Goal: Task Accomplishment & Management: Manage account settings

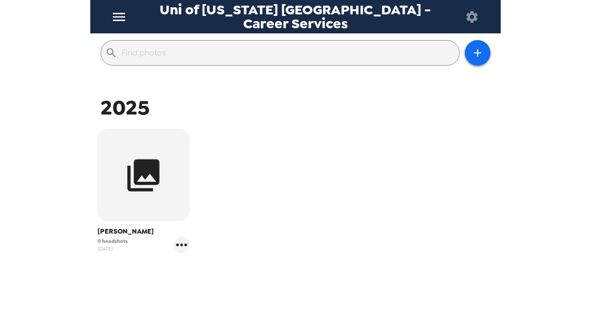
scroll to position [154, 0]
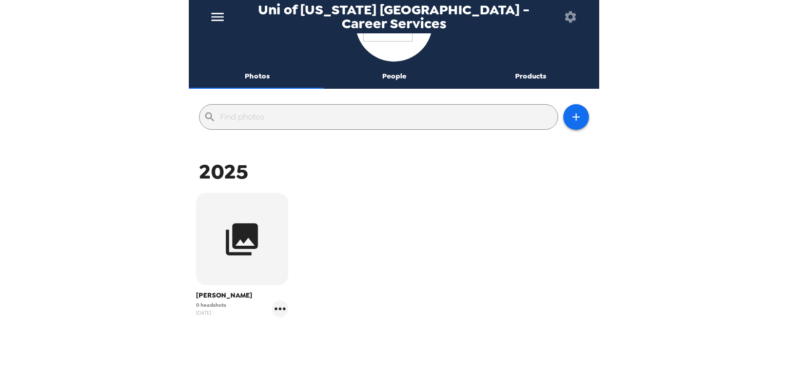
scroll to position [105, 0]
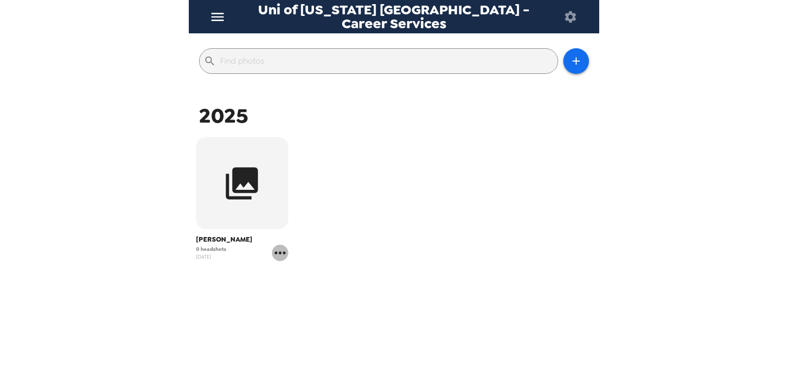
click at [279, 256] on icon "gallery menu" at bounding box center [280, 253] width 16 height 16
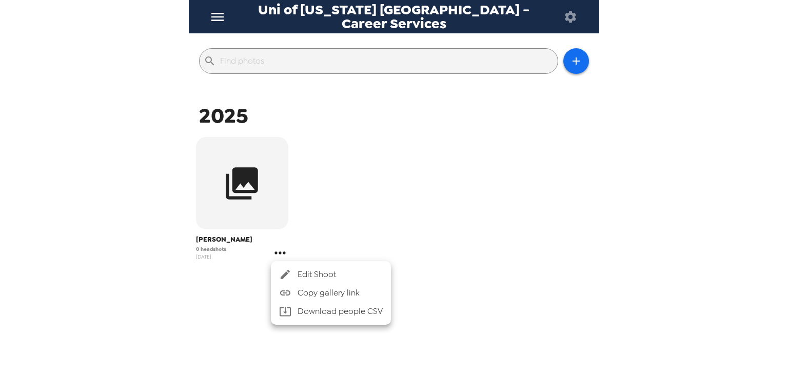
click at [318, 269] on span "Edit Shoot" at bounding box center [339, 274] width 85 height 12
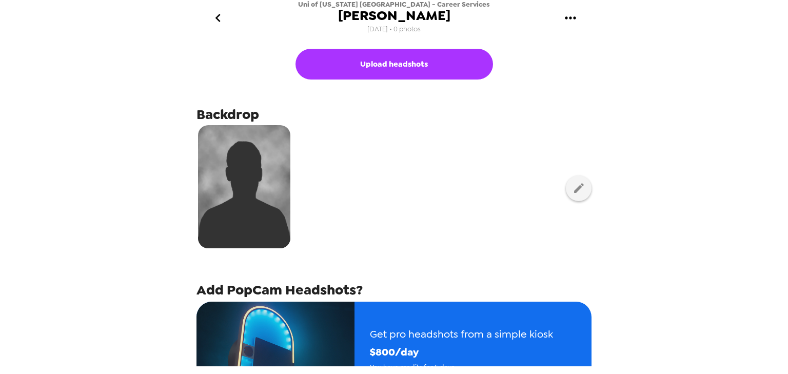
click at [215, 22] on icon "go back" at bounding box center [218, 18] width 16 height 16
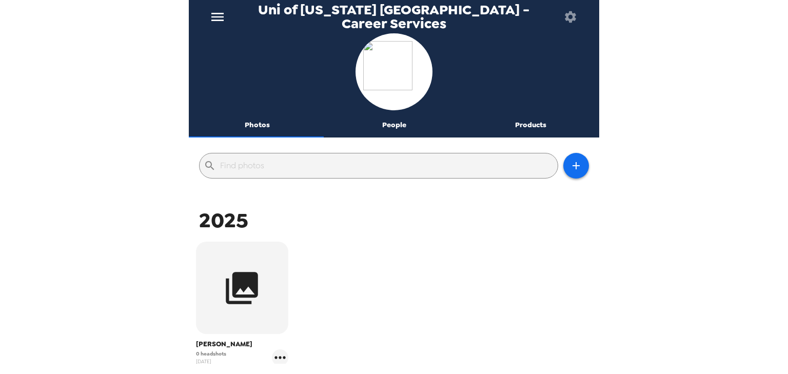
click at [199, 22] on div "Uni of California San Diego - Career Services" at bounding box center [394, 16] width 410 height 33
click at [219, 17] on icon "menu" at bounding box center [217, 17] width 12 height 8
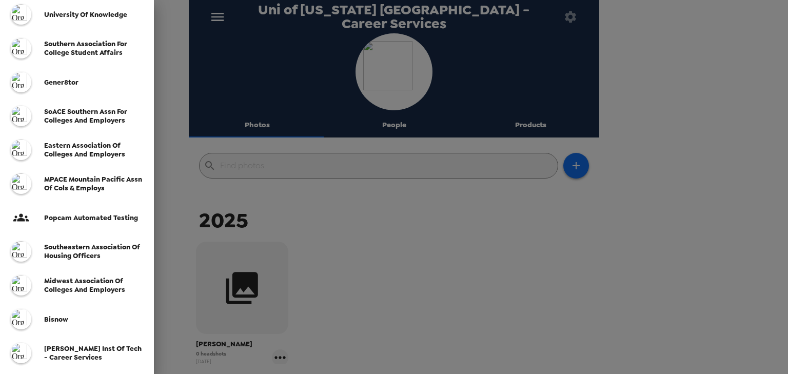
scroll to position [246, 0]
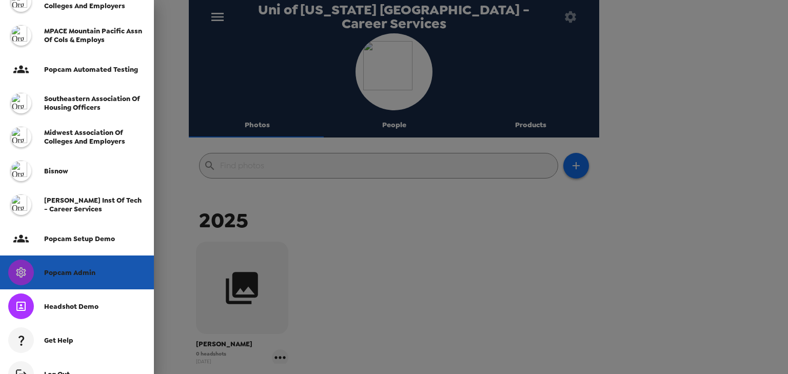
click at [77, 269] on span "Popcam Admin" at bounding box center [69, 272] width 51 height 9
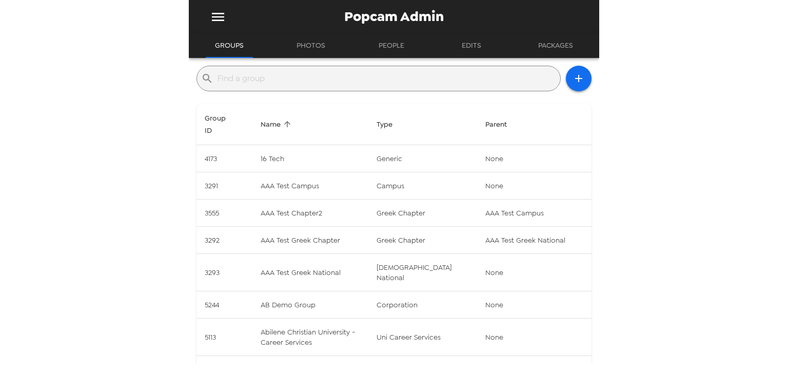
click at [307, 77] on input "text" at bounding box center [386, 78] width 338 height 16
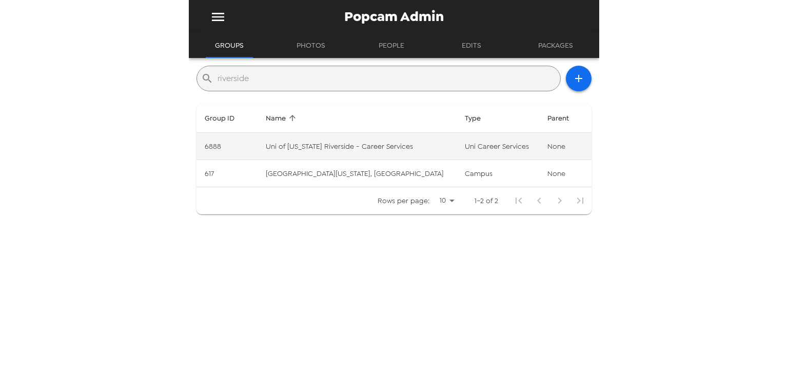
type input "riverside"
click at [424, 150] on td "Uni of California Riverside - Career Services" at bounding box center [356, 146] width 199 height 27
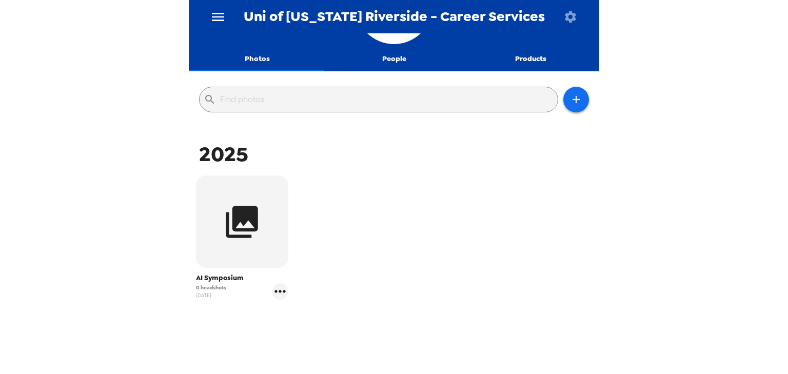
scroll to position [105, 0]
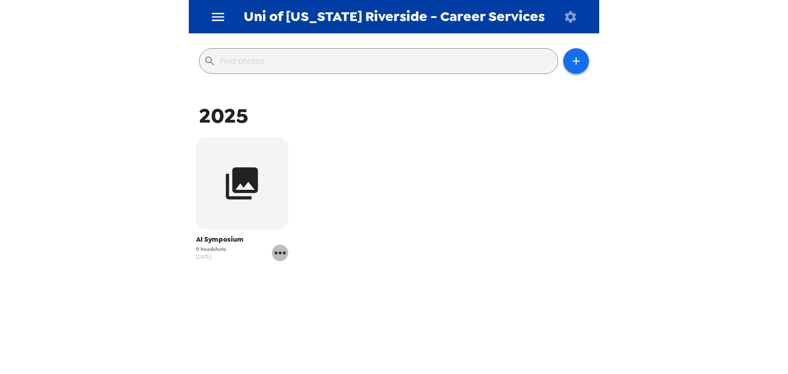
click at [280, 256] on icon "gallery menu" at bounding box center [280, 253] width 16 height 16
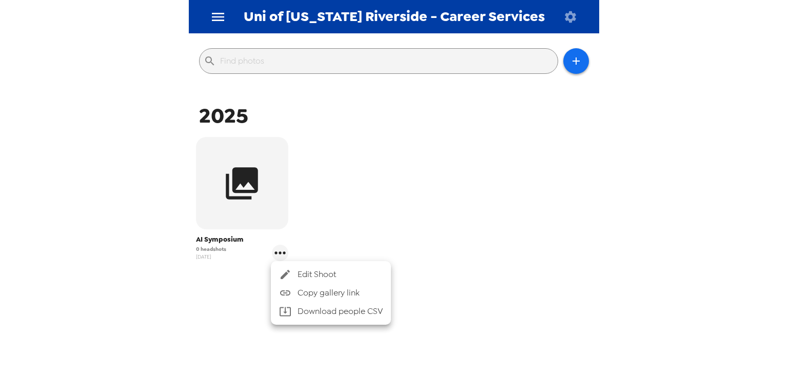
click at [319, 274] on span "Edit Shoot" at bounding box center [339, 274] width 85 height 12
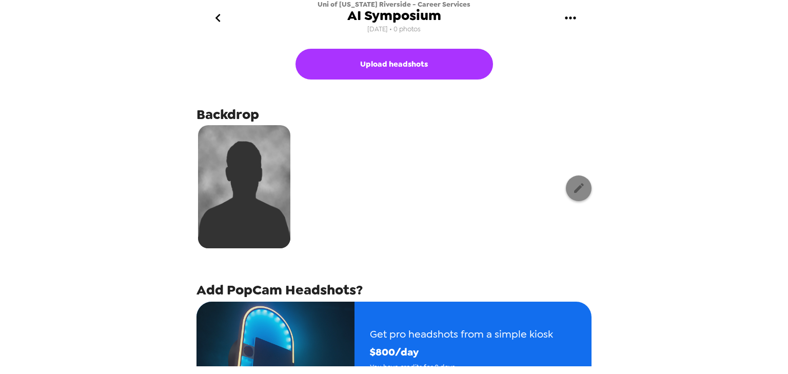
click at [570, 181] on button "button" at bounding box center [579, 188] width 26 height 26
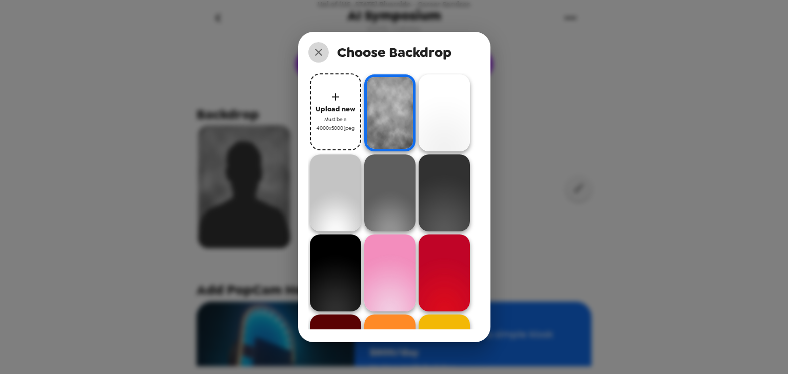
drag, startPoint x: 314, startPoint y: 54, endPoint x: 256, endPoint y: 34, distance: 61.3
click at [312, 51] on icon "close" at bounding box center [318, 52] width 12 height 12
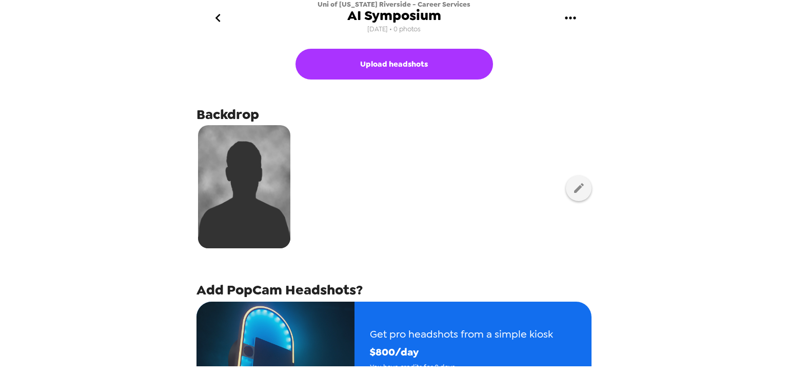
click at [219, 21] on icon "go back" at bounding box center [218, 18] width 16 height 16
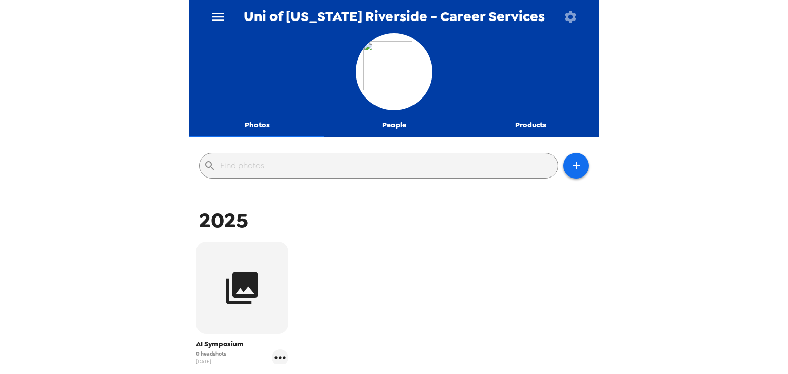
click at [568, 15] on icon "button" at bounding box center [570, 17] width 14 height 14
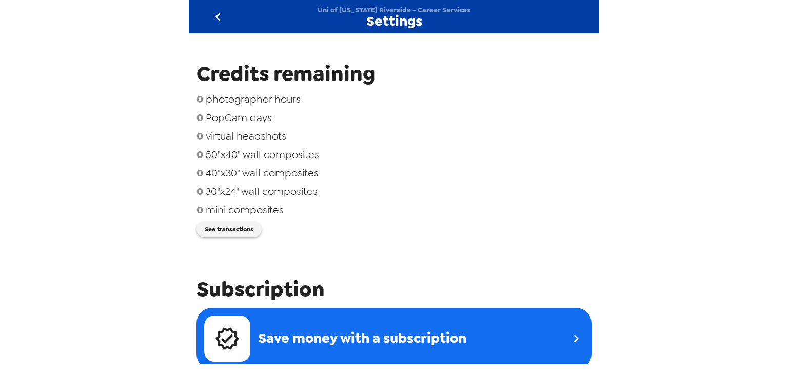
scroll to position [123, 0]
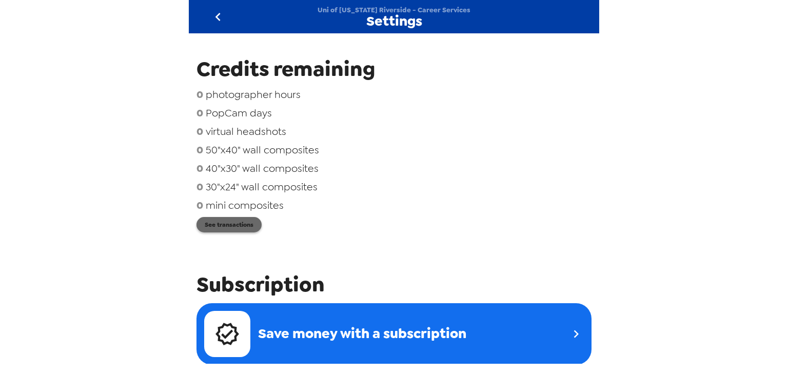
click at [232, 226] on button "See transactions" at bounding box center [228, 224] width 65 height 15
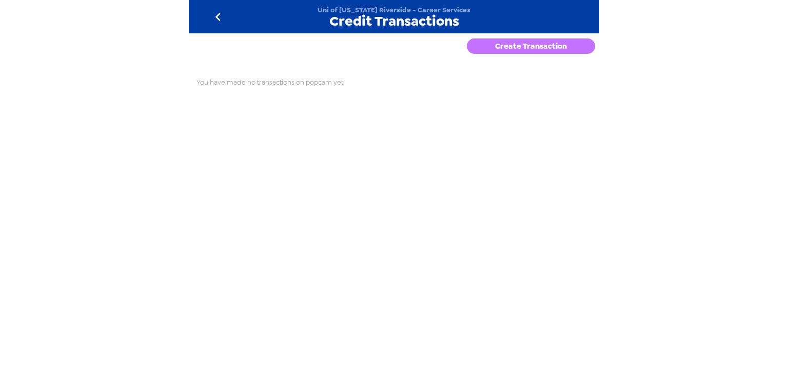
click at [532, 44] on button "Create Transaction" at bounding box center [531, 45] width 128 height 15
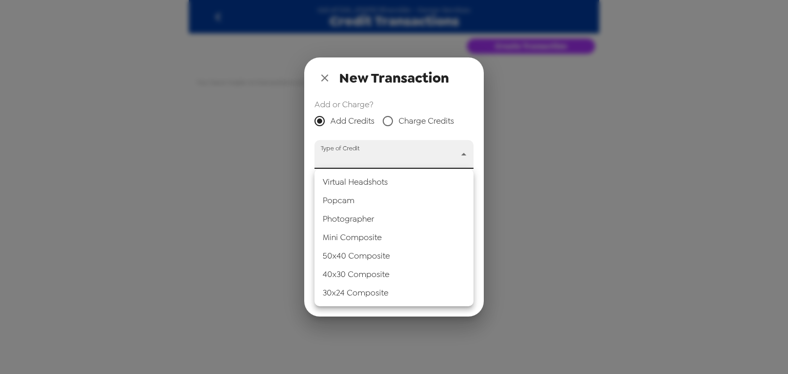
drag, startPoint x: 371, startPoint y: 157, endPoint x: 371, endPoint y: 163, distance: 6.2
click at [371, 158] on body "Uni of California Riverside - Career Services Credit Transactions Create Transa…" at bounding box center [394, 187] width 788 height 374
click at [372, 201] on li "Popcam" at bounding box center [393, 200] width 159 height 18
type input "popcam"
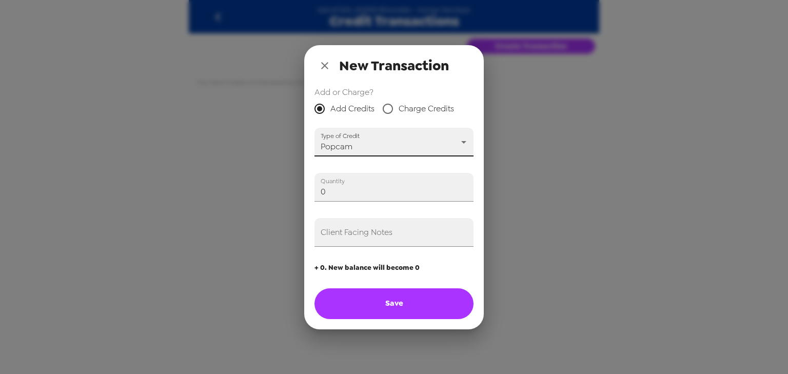
drag, startPoint x: 348, startPoint y: 188, endPoint x: 205, endPoint y: 176, distance: 143.5
click at [203, 176] on div "New Transaction Add or Charge? Add Credits Charge Credits Type of Credit Popcam…" at bounding box center [394, 187] width 788 height 374
type input "1"
click at [353, 238] on input "Client Facing Notes" at bounding box center [393, 232] width 159 height 29
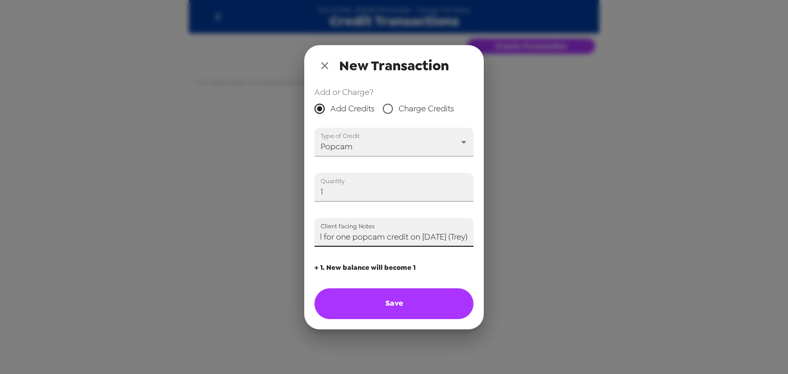
scroll to position [0, 19]
type input "Paid for one popcam credit on 8/15/25 (Trey)"
click at [417, 300] on button "Save" at bounding box center [393, 303] width 159 height 31
type input "0"
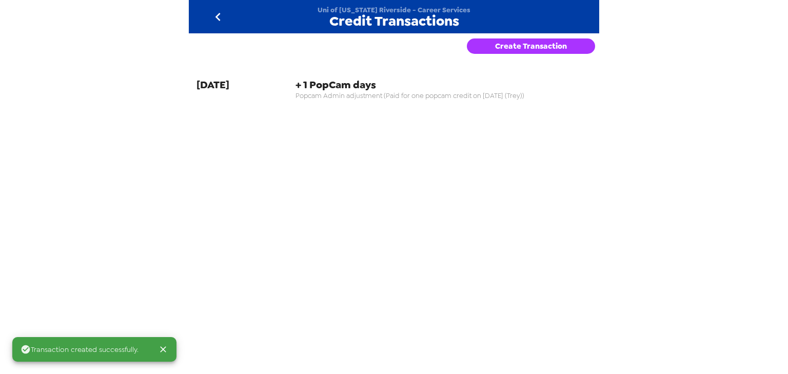
click at [219, 14] on icon "go back" at bounding box center [218, 17] width 16 height 16
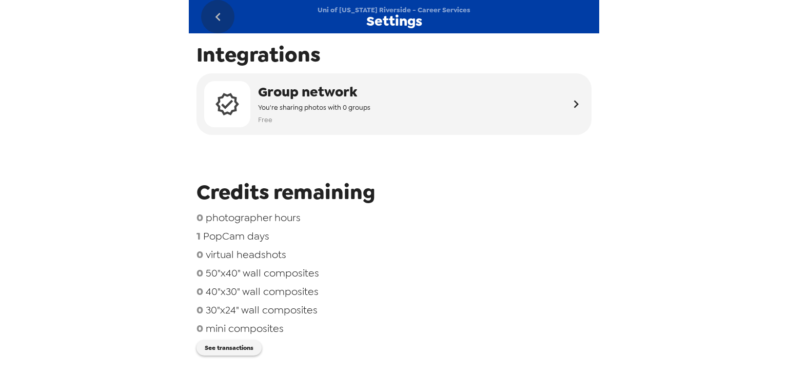
click at [212, 16] on icon "go back" at bounding box center [218, 17] width 16 height 16
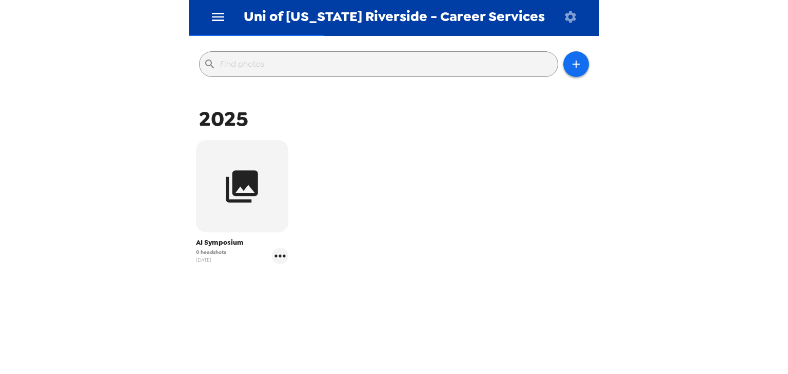
scroll to position [105, 0]
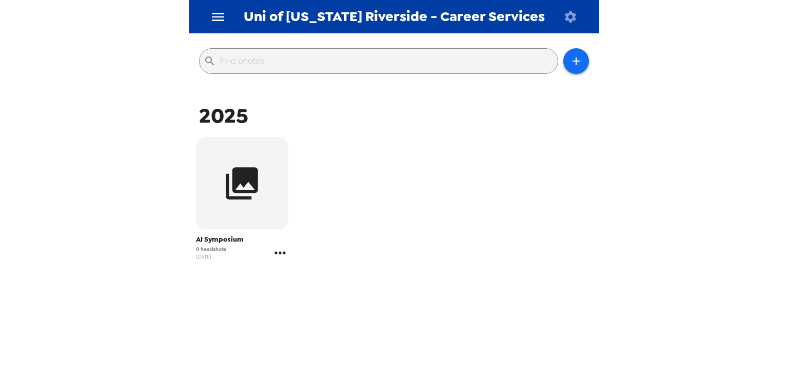
click at [276, 246] on icon "gallery menu" at bounding box center [280, 253] width 16 height 16
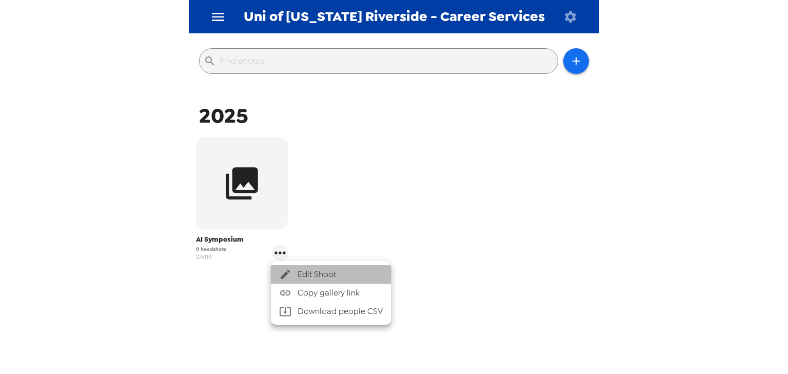
click at [324, 265] on li "Edit Shoot" at bounding box center [331, 274] width 120 height 18
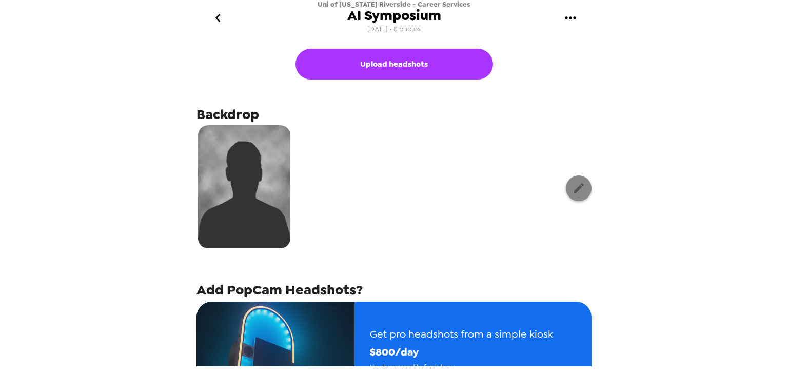
click at [574, 190] on icon "button" at bounding box center [579, 188] width 10 height 10
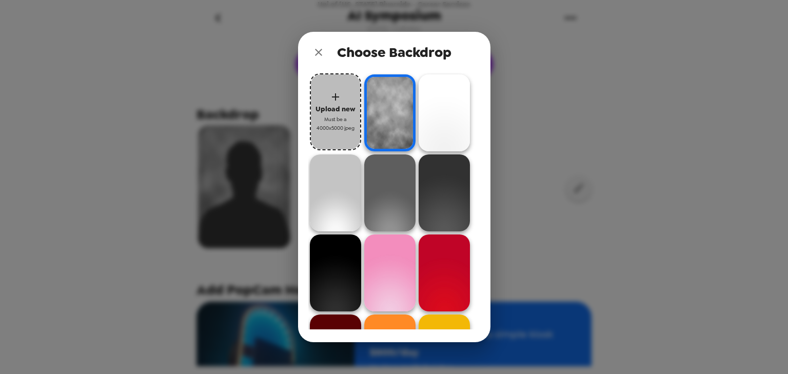
click at [345, 123] on span "Must be a 4000x5000 jpeg" at bounding box center [335, 124] width 41 height 18
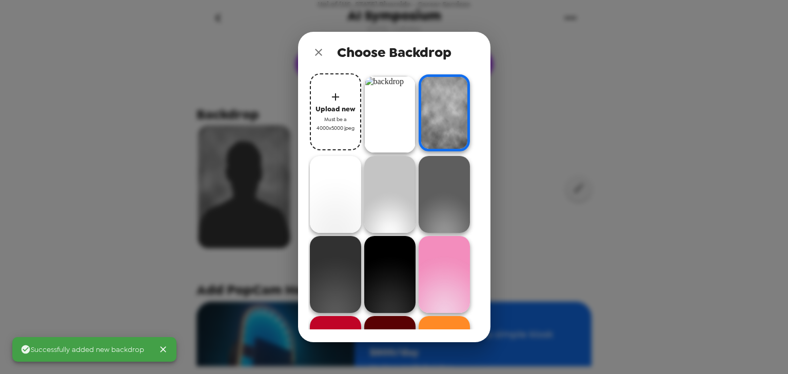
click at [390, 110] on img at bounding box center [389, 114] width 51 height 77
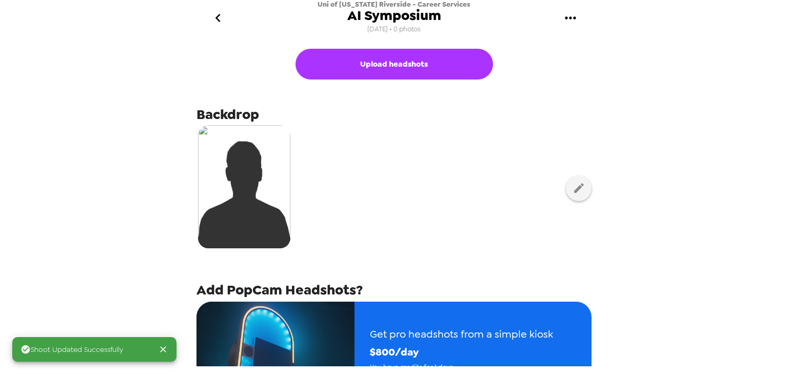
click at [401, 142] on div at bounding box center [393, 188] width 395 height 129
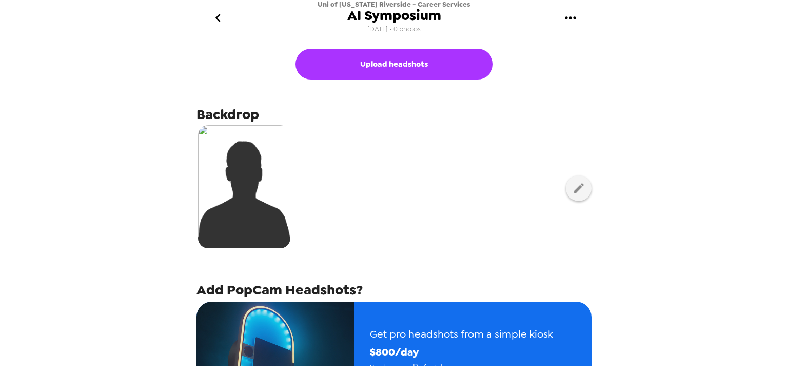
click at [423, 177] on div at bounding box center [393, 188] width 395 height 129
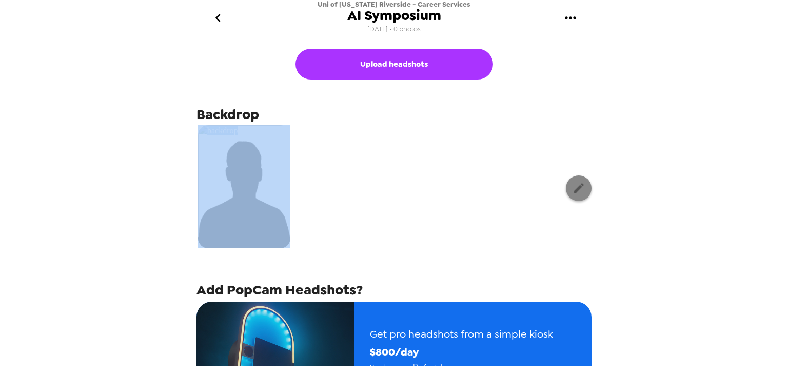
click at [582, 188] on button "button" at bounding box center [579, 188] width 26 height 26
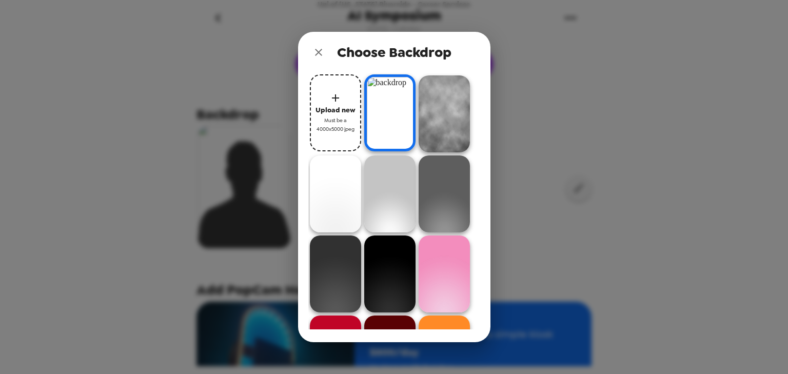
click at [309, 109] on div "Upload new Must be a 4000x5000 jpeg" at bounding box center [394, 201] width 172 height 256
click at [324, 111] on span "Upload new" at bounding box center [335, 110] width 40 height 12
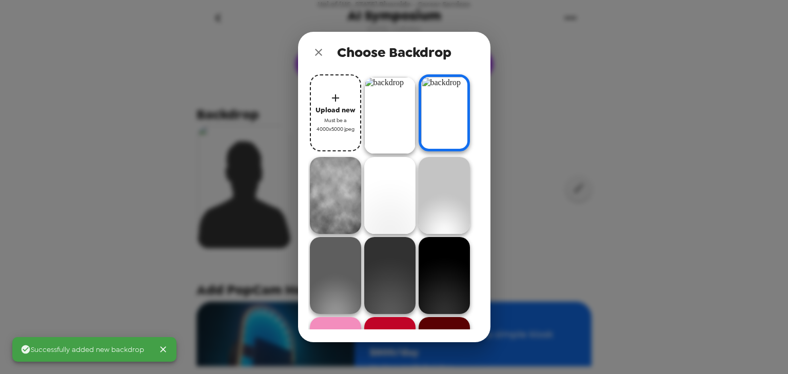
click at [396, 117] on img at bounding box center [389, 115] width 51 height 77
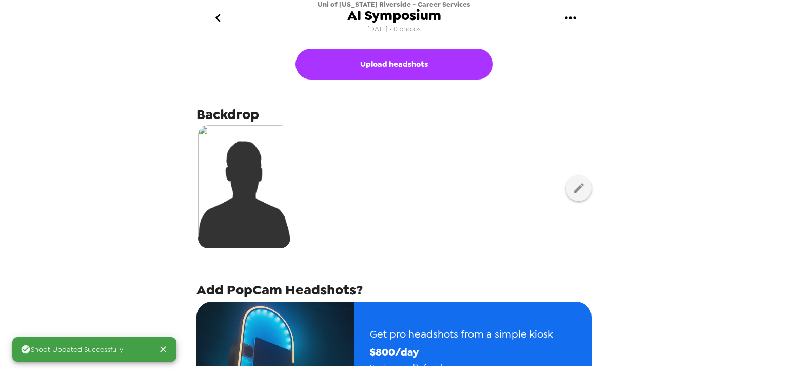
click at [435, 206] on div at bounding box center [393, 188] width 395 height 129
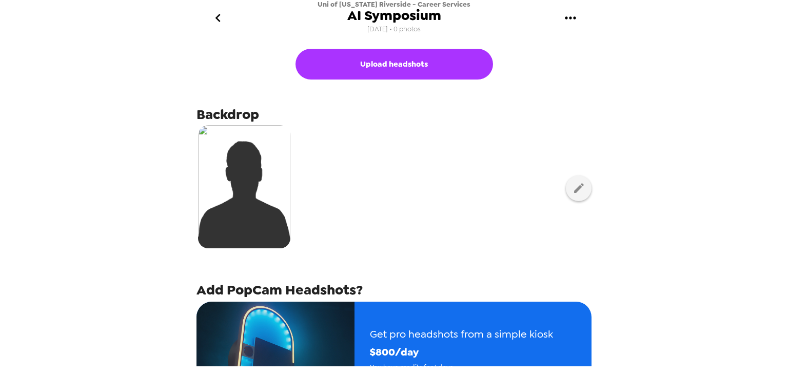
scroll to position [178, 0]
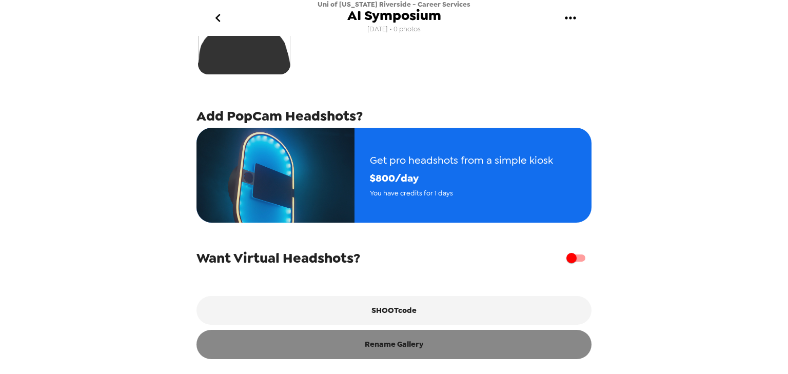
click at [401, 324] on button "Rename Gallery" at bounding box center [393, 344] width 395 height 29
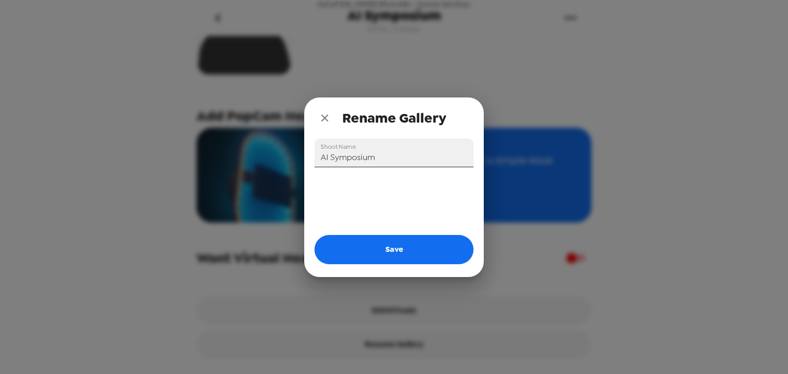
click at [388, 158] on input "AI Symposium" at bounding box center [393, 152] width 159 height 29
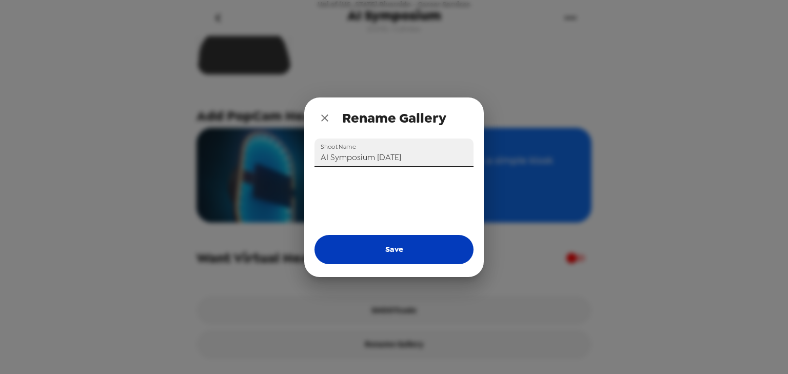
click at [435, 257] on button "Save" at bounding box center [393, 249] width 159 height 29
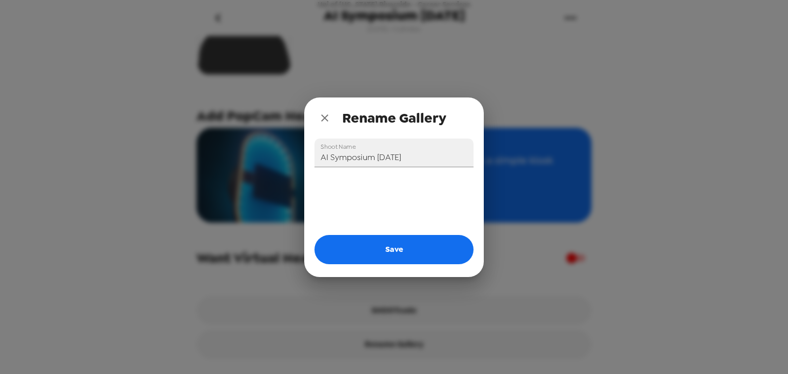
type input "AI Symposium"
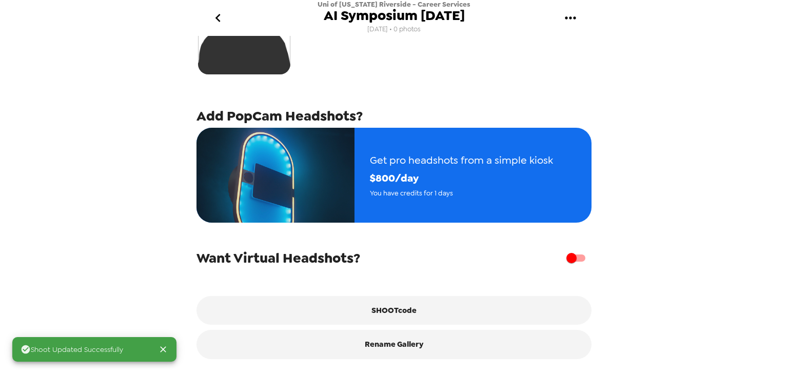
click at [219, 12] on icon "go back" at bounding box center [218, 18] width 16 height 16
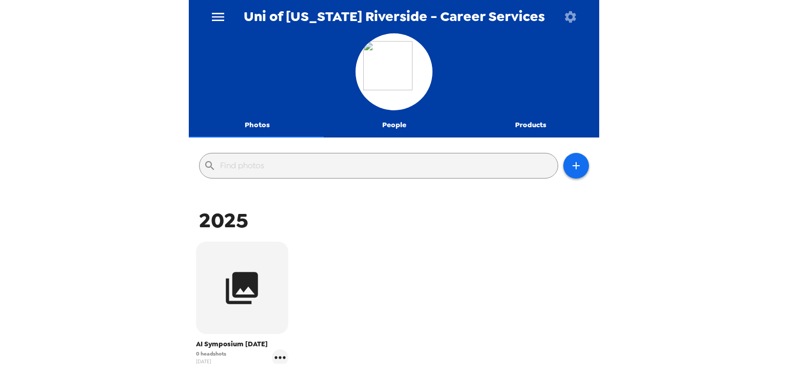
click at [219, 20] on icon "menu" at bounding box center [218, 17] width 12 height 8
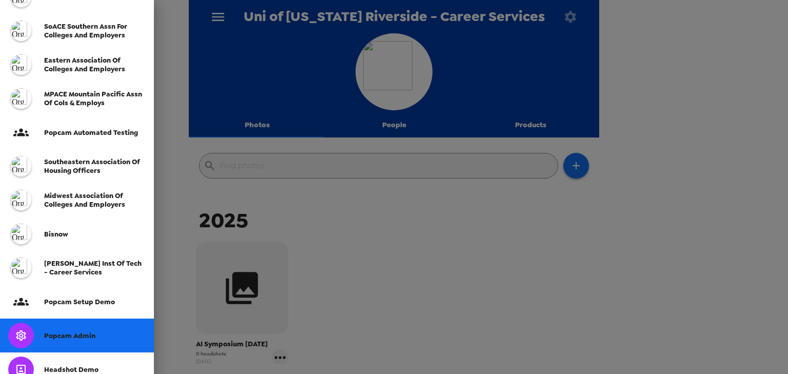
scroll to position [205, 0]
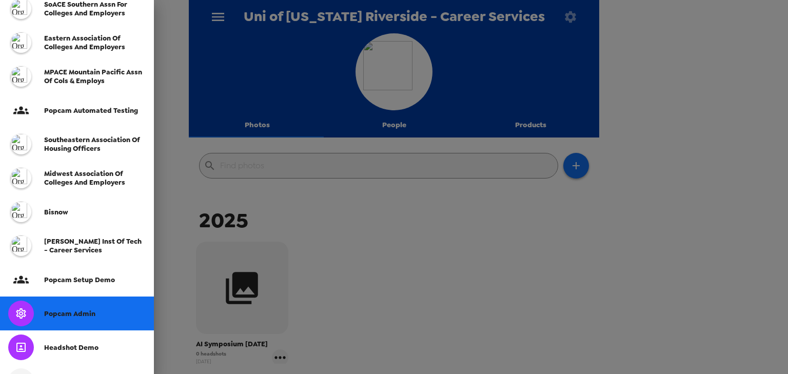
click at [78, 309] on span "Popcam Admin" at bounding box center [69, 313] width 51 height 9
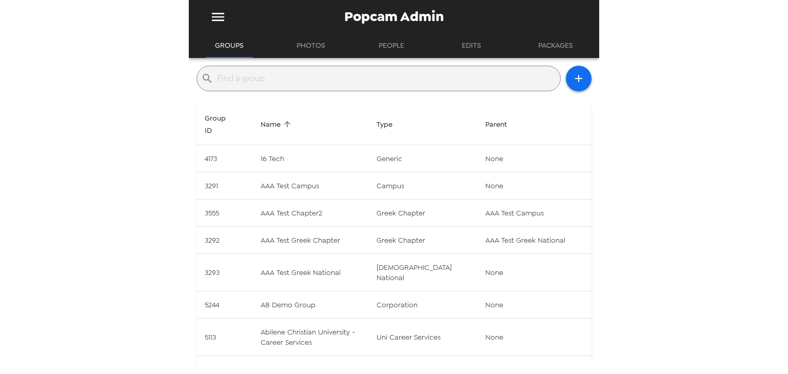
click at [293, 83] on input "text" at bounding box center [386, 78] width 338 height 16
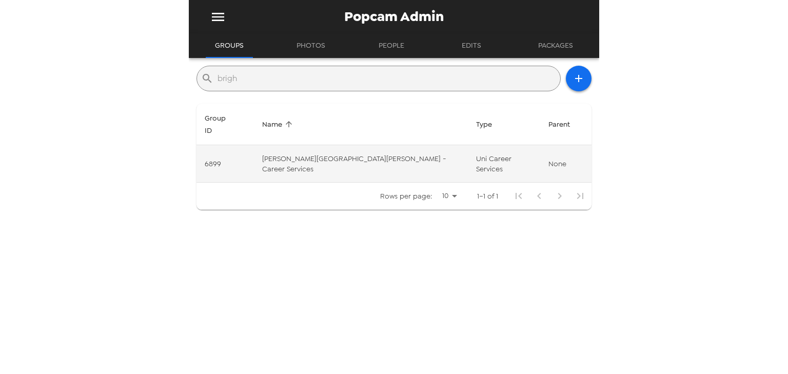
type input "brigh"
click at [328, 145] on td "[PERSON_NAME][GEOGRAPHIC_DATA][PERSON_NAME] - Career Services" at bounding box center [361, 163] width 214 height 37
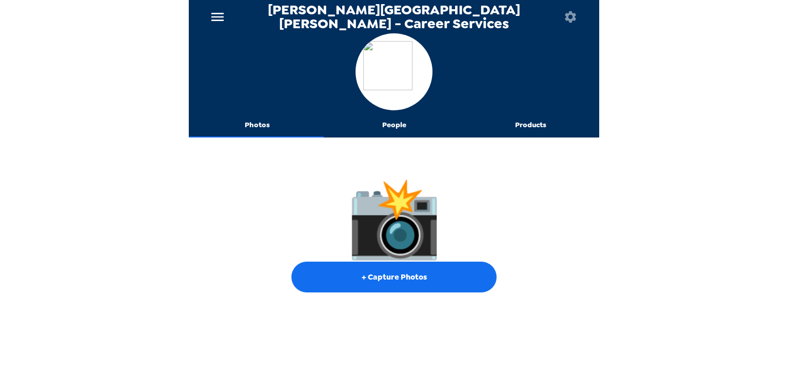
click at [569, 21] on icon "button" at bounding box center [570, 16] width 11 height 11
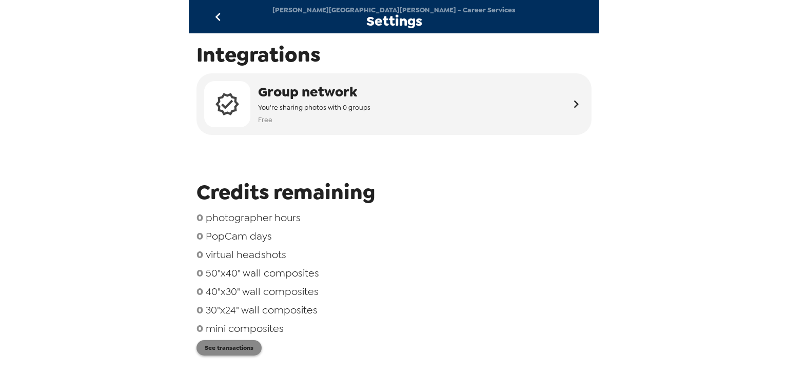
click at [247, 324] on button "See transactions" at bounding box center [228, 347] width 65 height 15
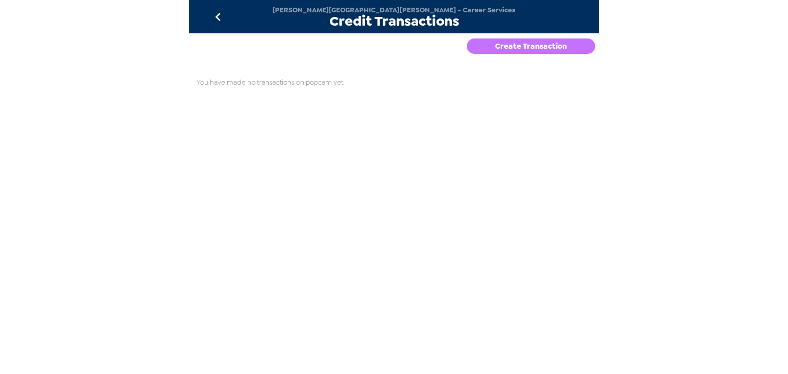
click at [531, 46] on button "Create Transaction" at bounding box center [531, 45] width 128 height 15
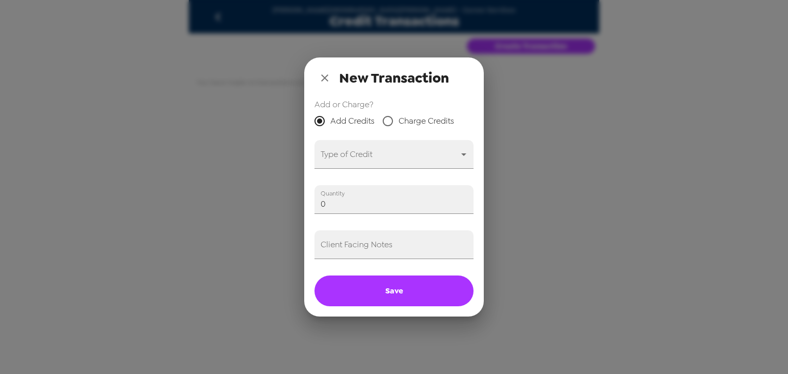
click at [410, 169] on div "Add or Charge? Add Credits Charge Credits Type of Credit ​ Quantity 0 Client Fa…" at bounding box center [393, 207] width 179 height 218
click at [387, 165] on body "Brigham Young University - Career Services Credit Transactions Create Transacti…" at bounding box center [394, 187] width 788 height 374
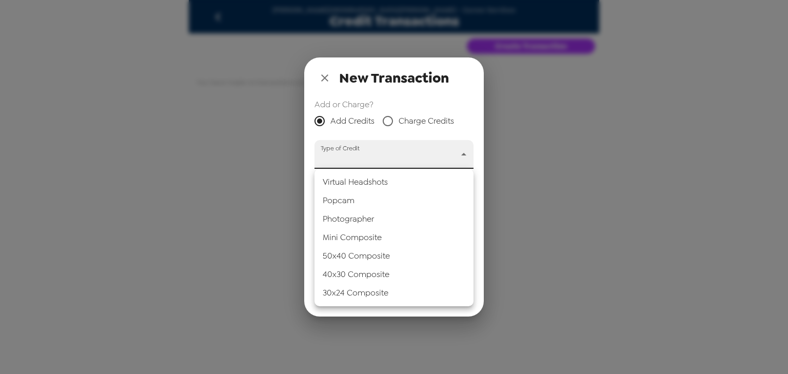
click at [369, 201] on li "Popcam" at bounding box center [393, 200] width 159 height 18
type input "popcam"
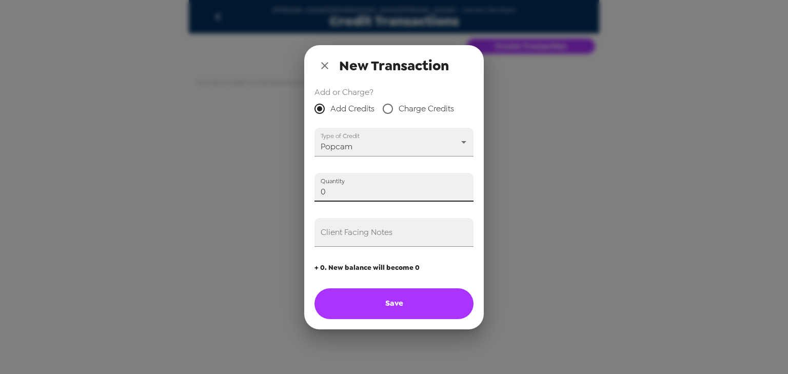
drag, startPoint x: 289, startPoint y: 186, endPoint x: 189, endPoint y: 180, distance: 100.7
click at [189, 180] on div "New Transaction Add or Charge? Add Credits Charge Credits Type of Credit Popcam…" at bounding box center [394, 187] width 788 height 374
type input "5"
click at [346, 236] on input "Client Facing Notes" at bounding box center [393, 232] width 159 height 29
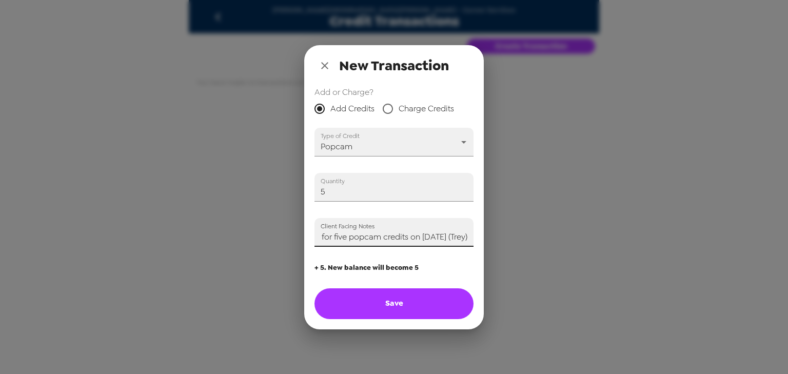
scroll to position [0, 21]
type input "Paid for five popcam credits on 8/15/25 (Trey)"
click at [394, 295] on button "Save" at bounding box center [393, 303] width 159 height 31
type input "0"
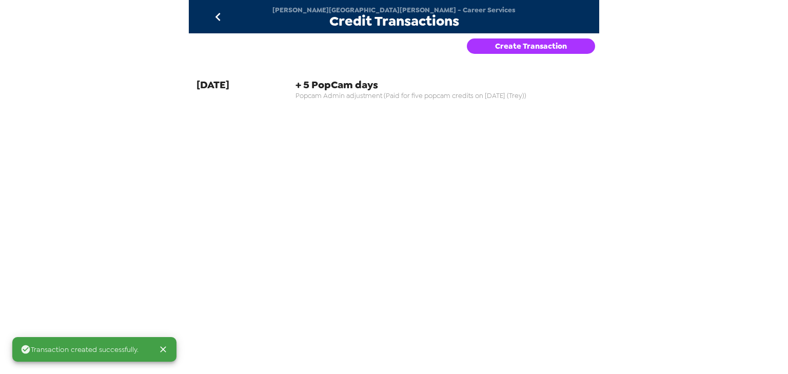
click at [216, 17] on icon "go back" at bounding box center [217, 17] width 5 height 8
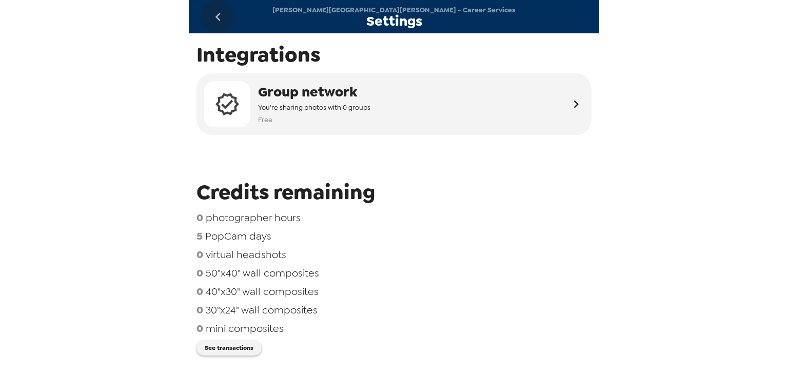
click at [210, 9] on icon "go back" at bounding box center [218, 17] width 16 height 16
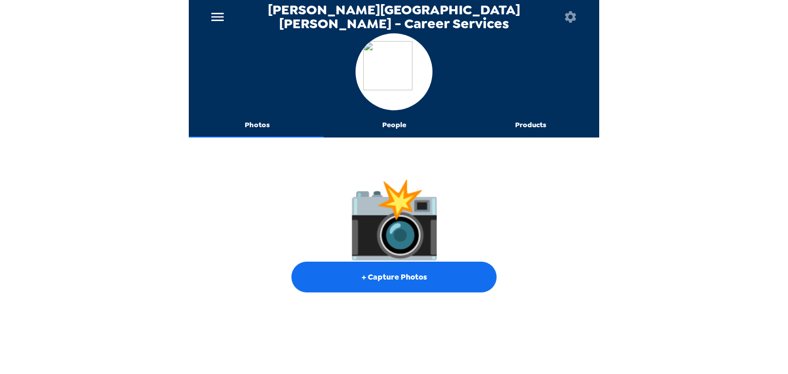
click at [379, 127] on button "People" at bounding box center [394, 125] width 137 height 25
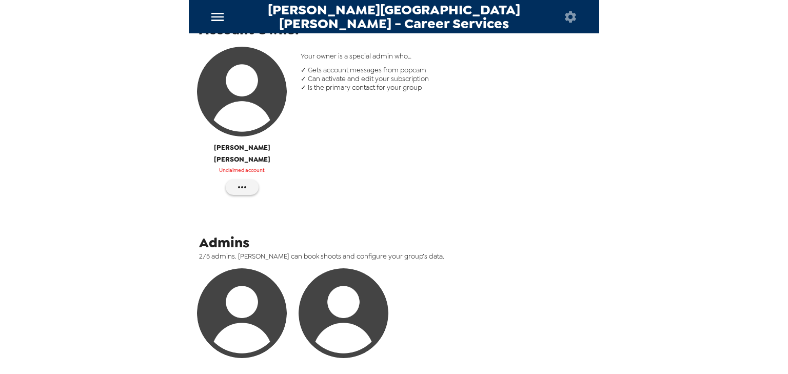
scroll to position [164, 0]
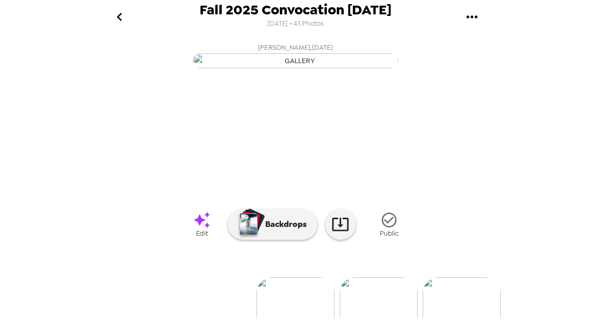
click at [119, 19] on icon "go back" at bounding box center [118, 17] width 5 height 8
click at [465, 16] on icon "gallery menu" at bounding box center [472, 17] width 16 height 16
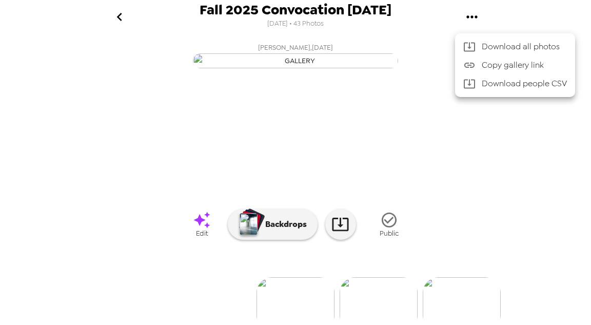
click at [341, 49] on div at bounding box center [295, 162] width 591 height 325
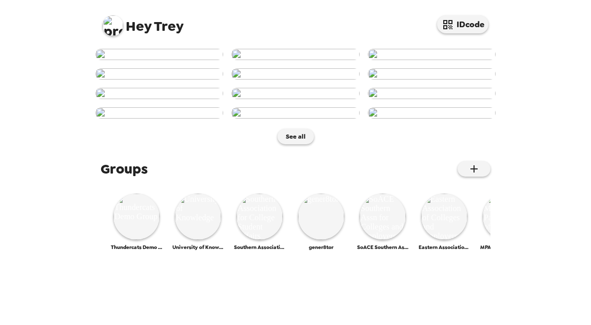
click at [106, 23] on img at bounding box center [113, 25] width 21 height 21
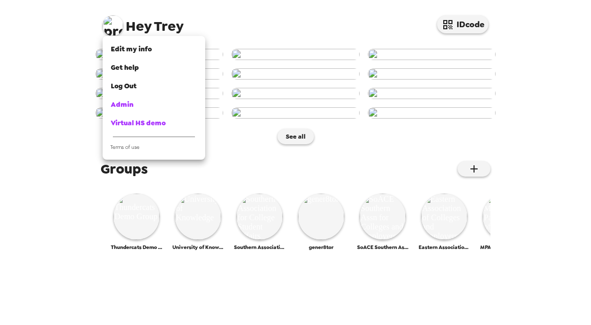
drag, startPoint x: 19, startPoint y: 64, endPoint x: 59, endPoint y: 239, distance: 179.2
click at [19, 71] on div at bounding box center [295, 162] width 591 height 325
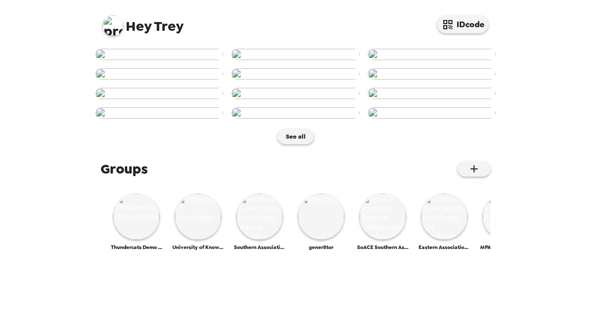
scroll to position [534, 0]
click at [142, 239] on img at bounding box center [136, 216] width 46 height 46
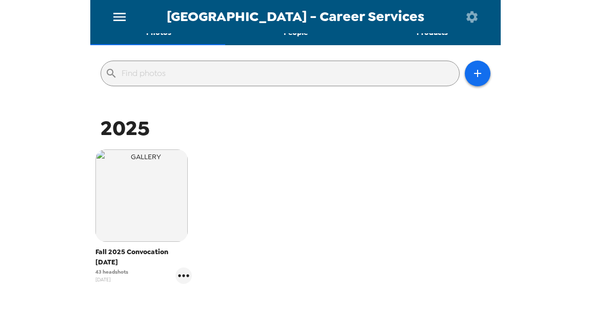
scroll to position [123, 0]
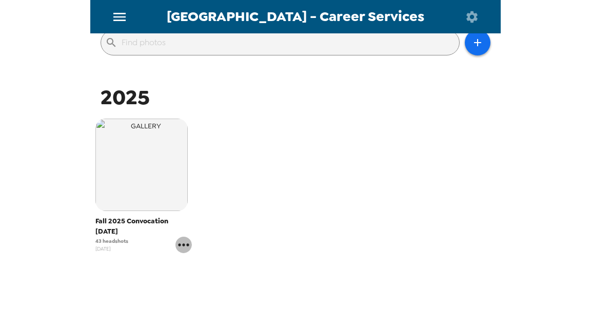
click at [184, 250] on icon "gallery menu" at bounding box center [183, 244] width 16 height 16
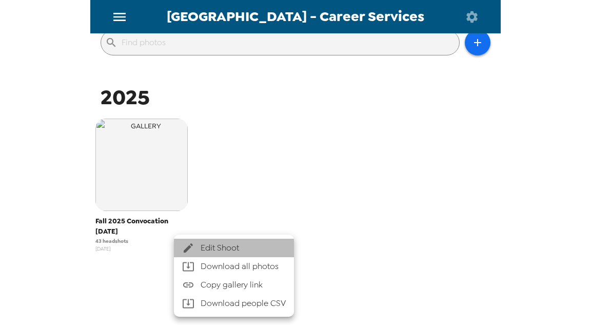
click at [201, 251] on span "Edit Shoot" at bounding box center [242, 248] width 85 height 12
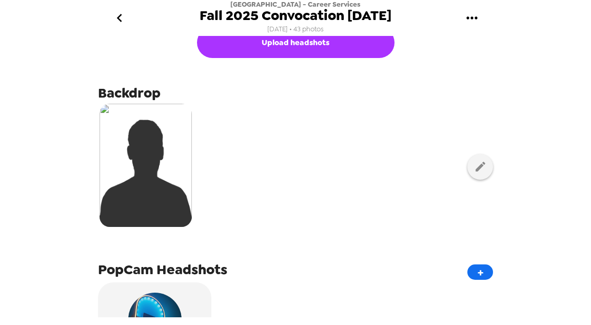
scroll to position [246, 0]
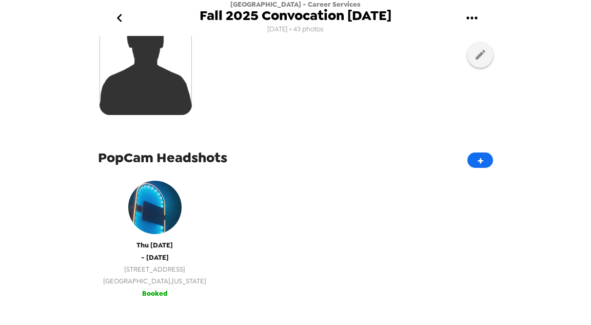
click at [154, 267] on span "6600 Louisburg Rd" at bounding box center [154, 269] width 103 height 12
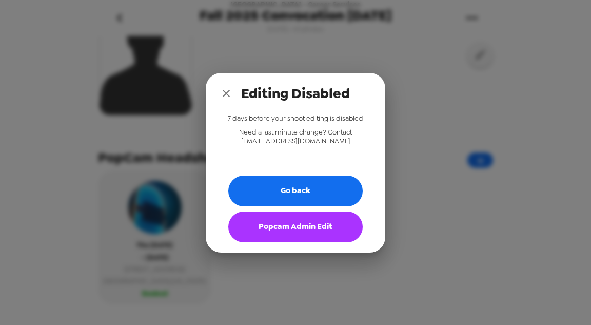
click at [282, 230] on button "Popcam Admin Edit" at bounding box center [295, 226] width 134 height 31
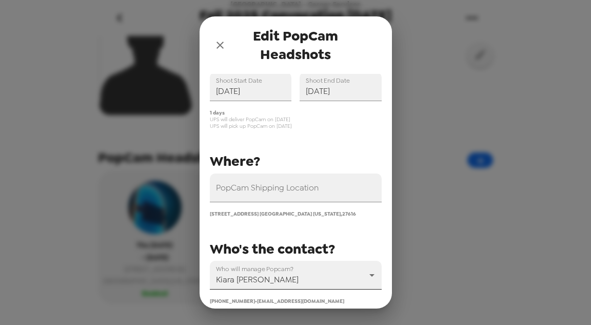
scroll to position [82, 0]
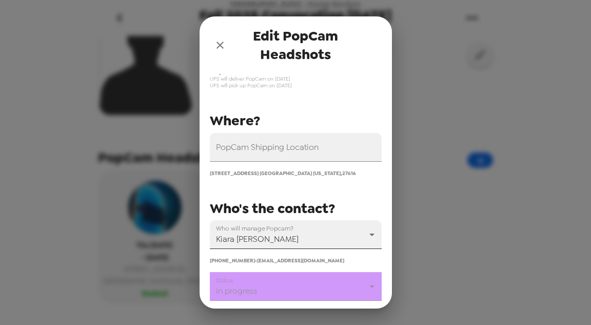
click at [291, 247] on body "Wake Tech Community College - Career Services Fall 2025 Convocation 8/14/25 8/8…" at bounding box center [295, 162] width 591 height 325
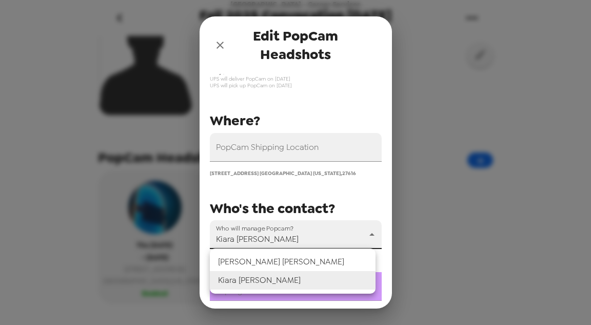
click at [294, 240] on div at bounding box center [295, 162] width 591 height 325
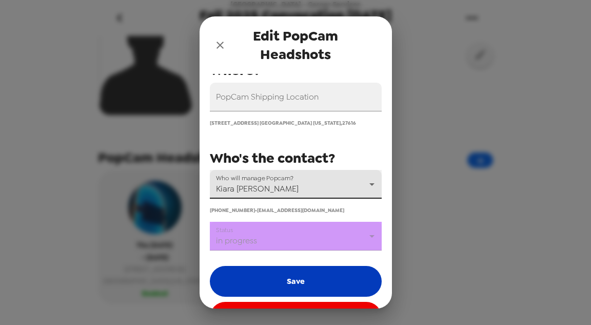
scroll to position [164, 0]
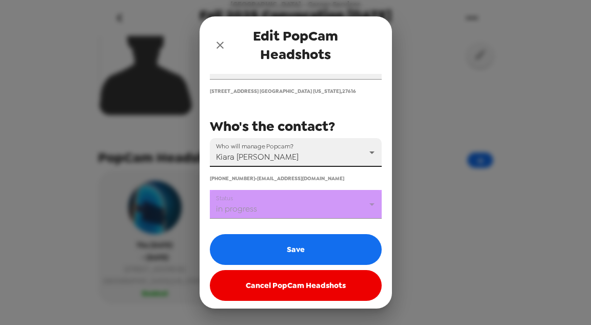
click at [284, 210] on body "Wake Tech Community College - Career Services Fall 2025 Convocation 8/14/25 8/8…" at bounding box center [295, 162] width 591 height 325
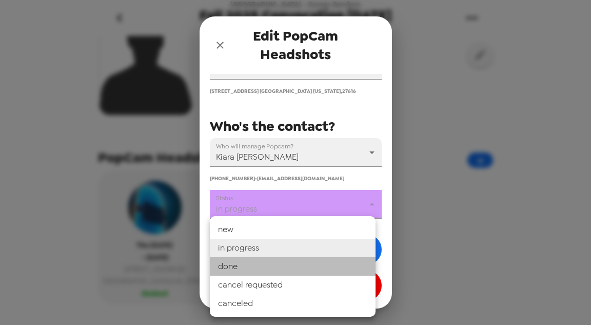
drag, startPoint x: 280, startPoint y: 266, endPoint x: 285, endPoint y: 263, distance: 6.0
click at [280, 266] on li "done" at bounding box center [293, 266] width 166 height 18
type input "done"
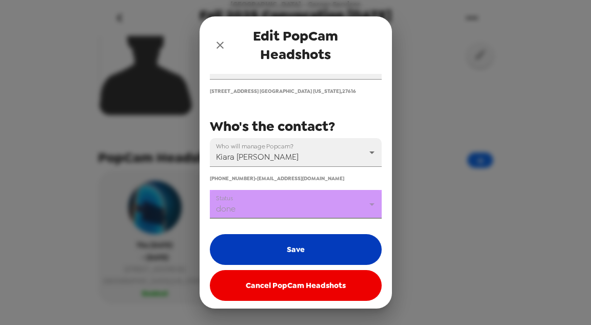
click at [289, 259] on button "Save" at bounding box center [296, 249] width 172 height 31
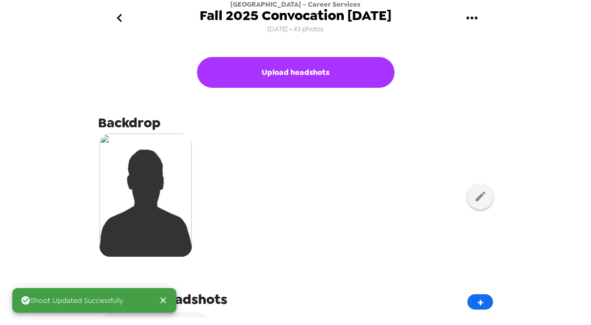
scroll to position [0, 0]
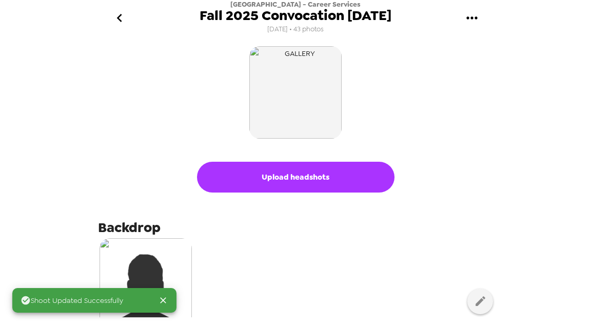
click at [115, 21] on icon "go back" at bounding box center [119, 18] width 16 height 16
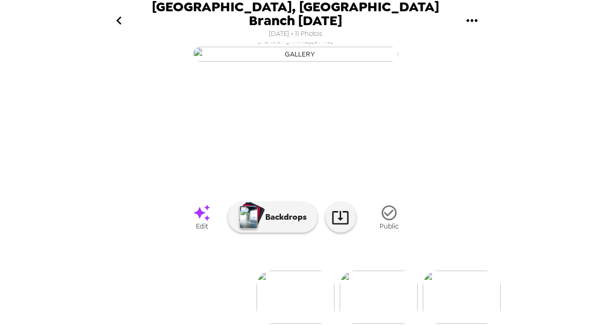
scroll to position [125, 0]
click at [398, 285] on img at bounding box center [378, 296] width 78 height 53
click at [370, 281] on img at bounding box center [379, 296] width 78 height 53
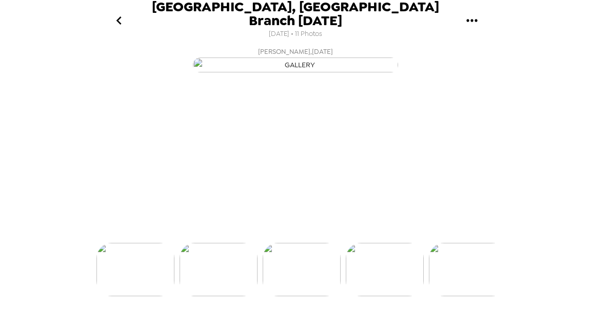
scroll to position [0, 165]
click at [370, 281] on div at bounding box center [295, 252] width 410 height 87
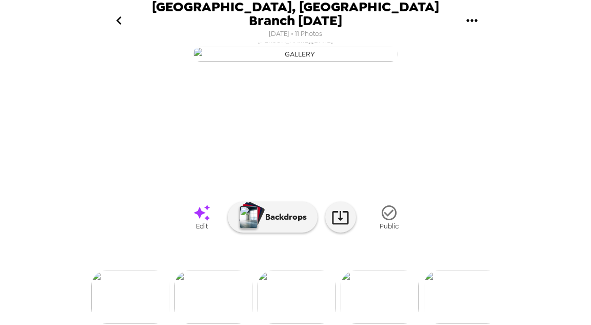
click at [450, 281] on img at bounding box center [463, 296] width 78 height 53
click at [466, 287] on img at bounding box center [463, 296] width 78 height 53
click at [389, 290] on div at bounding box center [295, 279] width 410 height 87
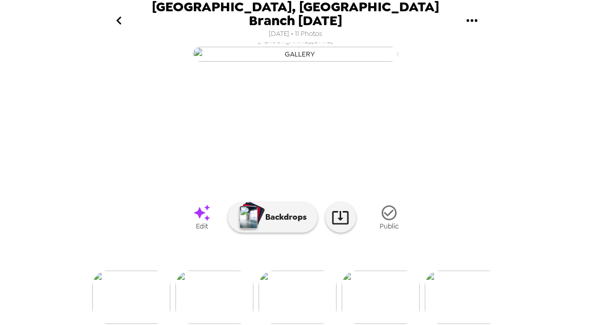
click at [391, 310] on img at bounding box center [380, 296] width 78 height 53
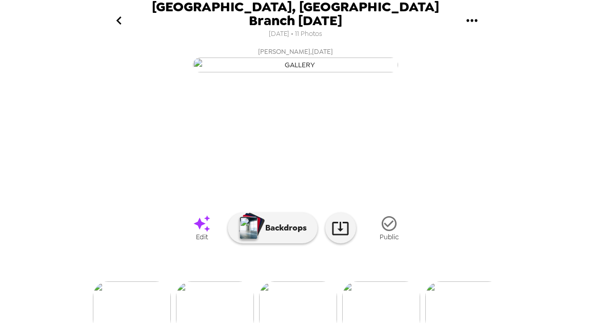
click at [125, 15] on icon "go back" at bounding box center [119, 20] width 16 height 16
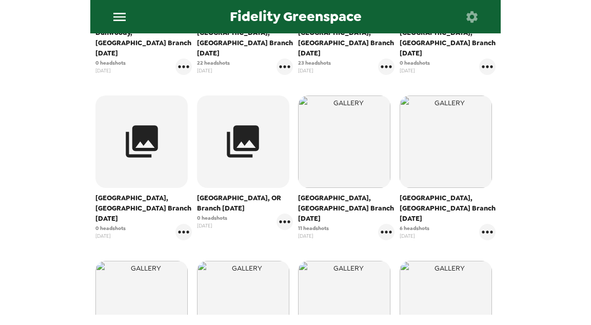
scroll to position [287, 0]
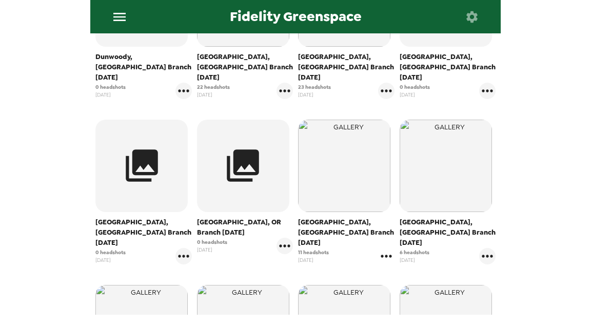
click at [379, 248] on icon "gallery menu" at bounding box center [386, 256] width 16 height 16
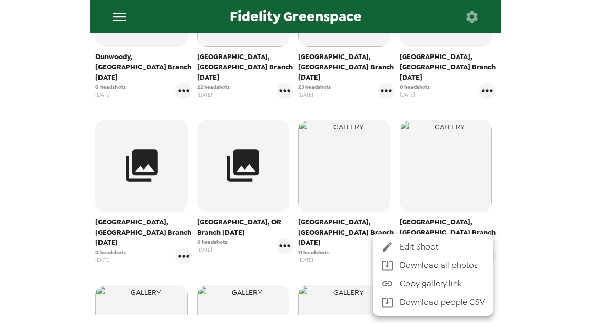
click at [396, 243] on div at bounding box center [390, 246] width 18 height 12
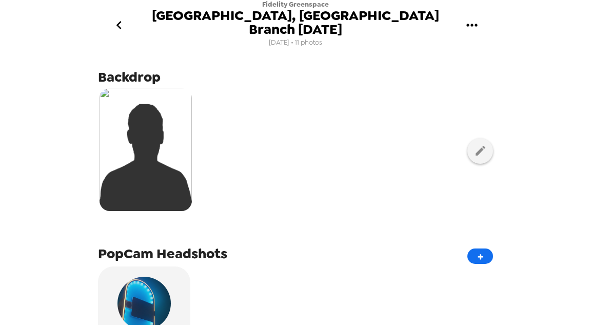
scroll to position [287, 0]
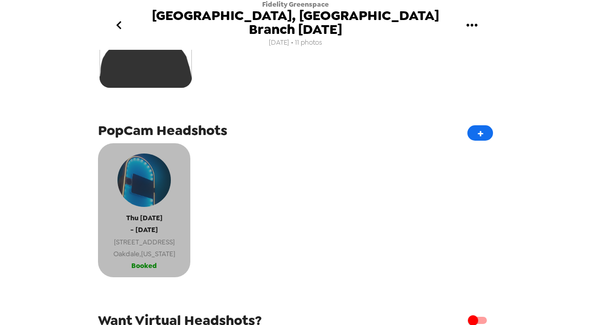
click at [175, 239] on div "[DATE] - [DATE] [STREET_ADDRESS][US_STATE]" at bounding box center [144, 203] width 82 height 111
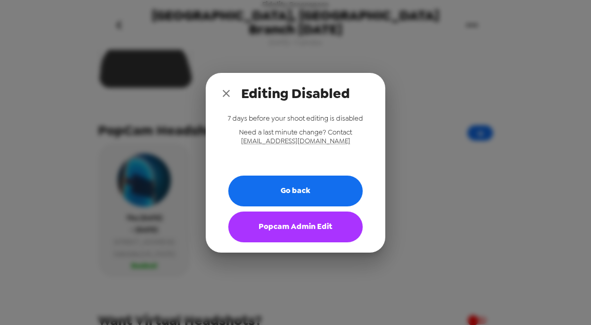
click at [309, 230] on button "Popcam Admin Edit" at bounding box center [295, 226] width 134 height 31
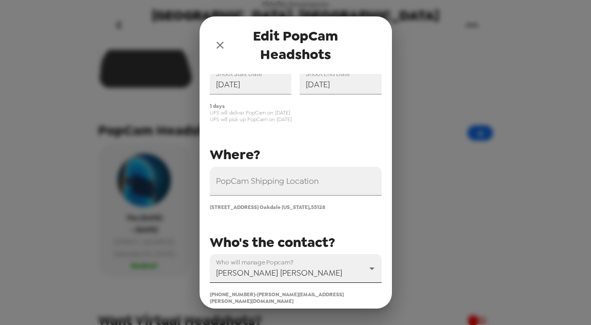
scroll to position [166, 0]
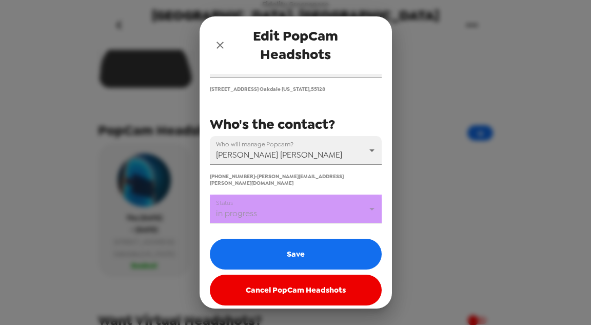
click at [304, 206] on body "Fidelity Greenspace [GEOGRAPHIC_DATA], [GEOGRAPHIC_DATA] Branch [DATE] [DATE] •…" at bounding box center [295, 162] width 591 height 325
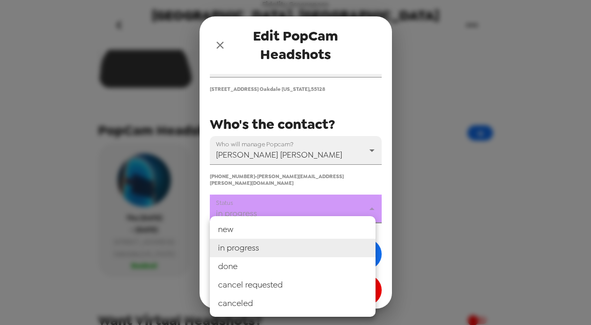
click at [288, 272] on li "done" at bounding box center [293, 266] width 166 height 18
type input "done"
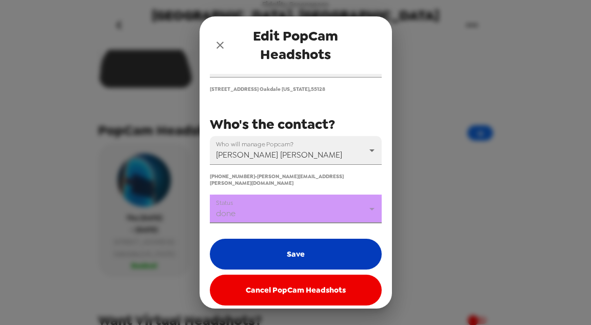
click at [293, 259] on button "Save" at bounding box center [296, 253] width 172 height 31
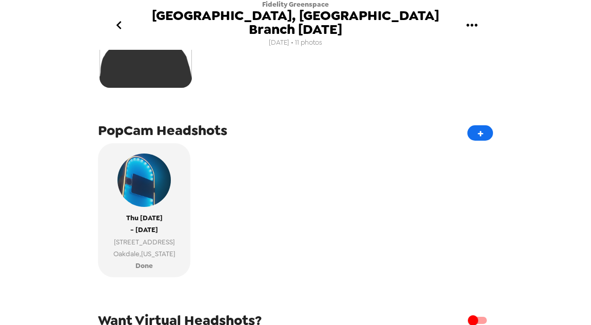
click at [119, 17] on icon "go back" at bounding box center [119, 25] width 16 height 16
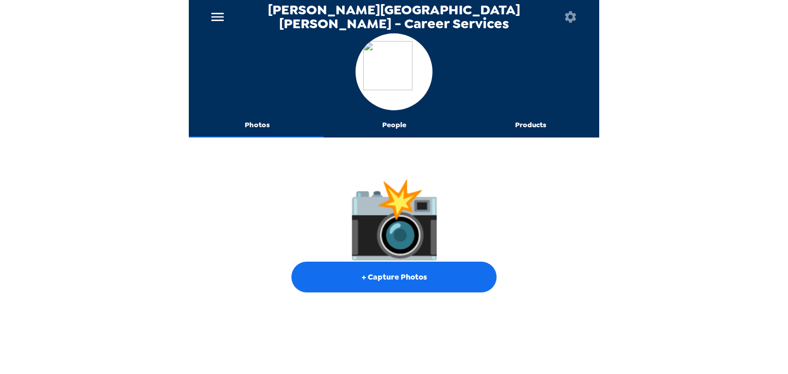
click at [397, 124] on button "People" at bounding box center [394, 125] width 137 height 25
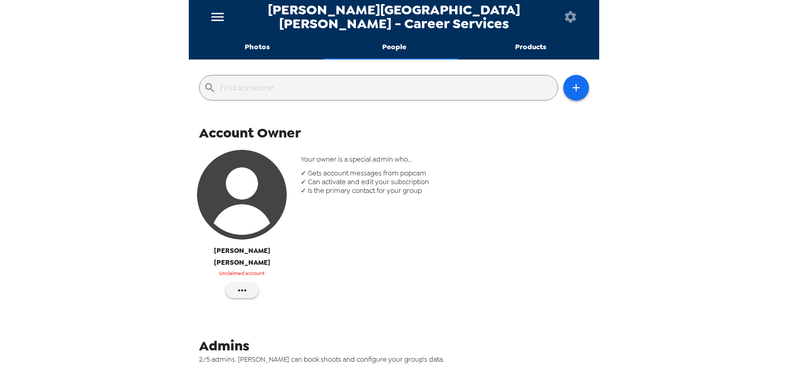
scroll to position [123, 0]
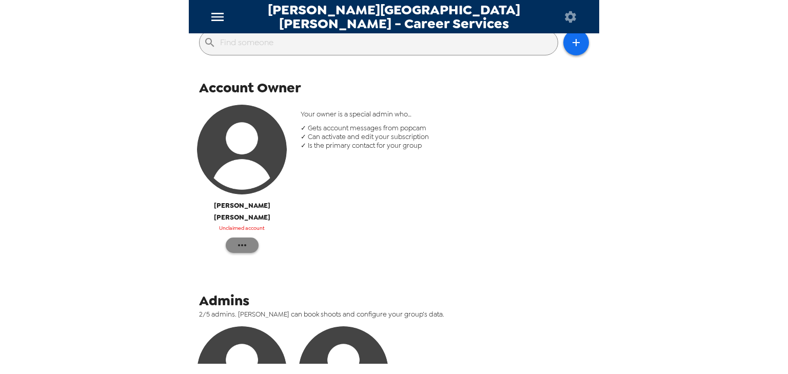
click at [242, 239] on icon "button" at bounding box center [242, 245] width 12 height 12
click at [280, 254] on span "Reinvite" at bounding box center [272, 254] width 42 height 12
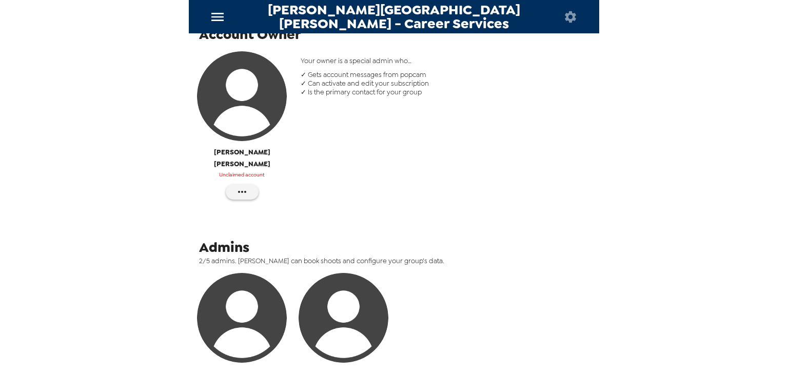
scroll to position [287, 0]
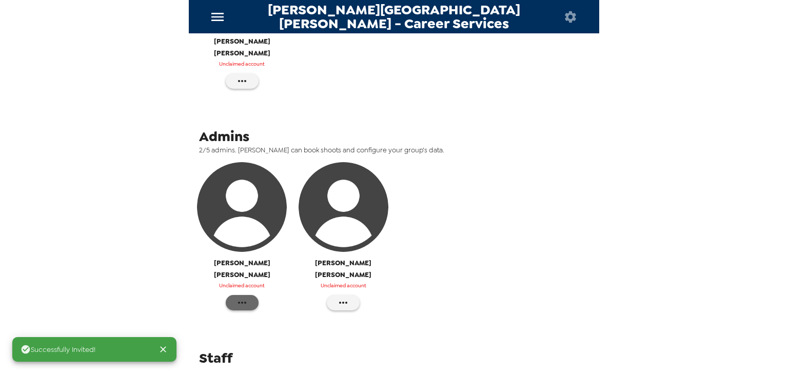
click at [247, 296] on icon "button" at bounding box center [242, 302] width 12 height 12
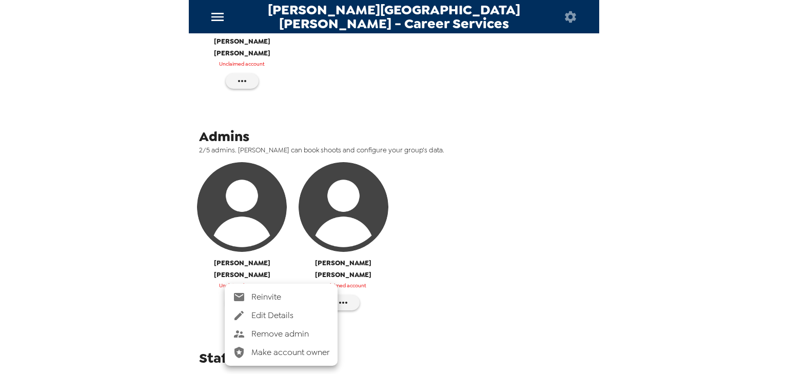
click at [275, 299] on span "Reinvite" at bounding box center [290, 297] width 78 height 12
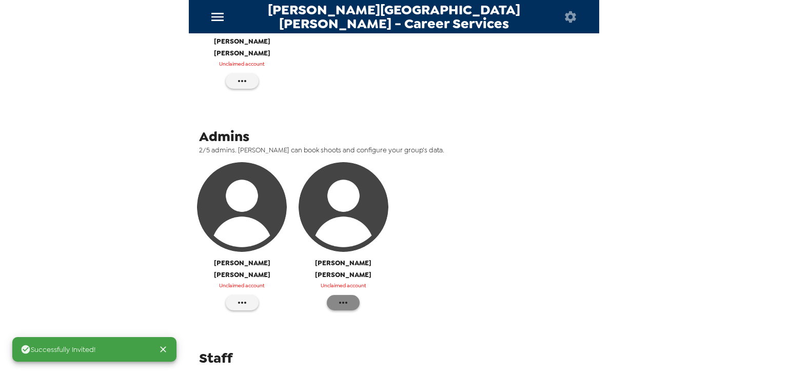
click at [345, 296] on icon "button" at bounding box center [343, 302] width 12 height 12
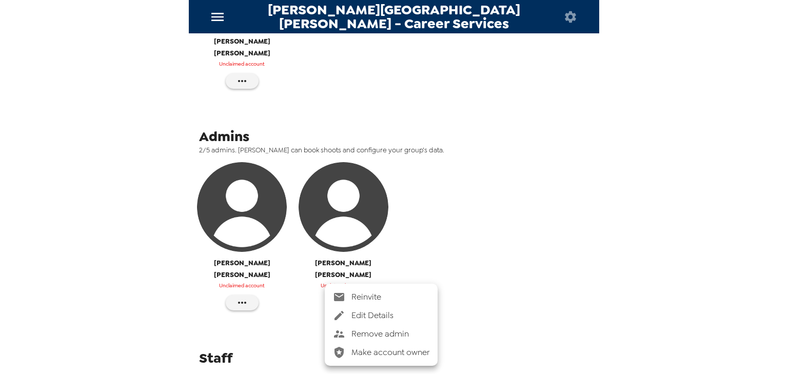
click at [373, 295] on span "Reinvite" at bounding box center [390, 297] width 78 height 12
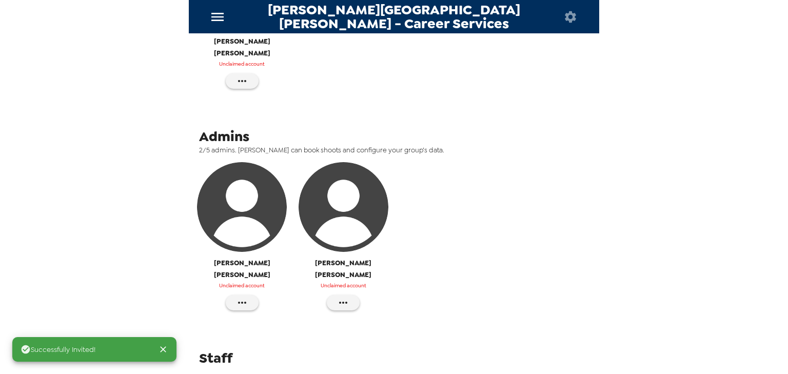
scroll to position [41, 0]
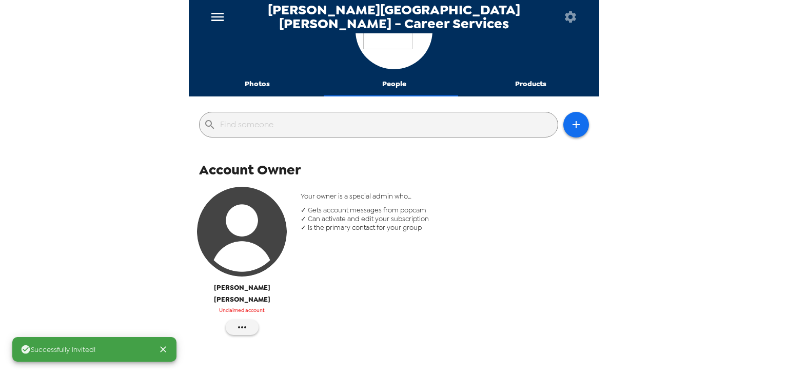
click at [248, 77] on button "Photos" at bounding box center [257, 84] width 137 height 25
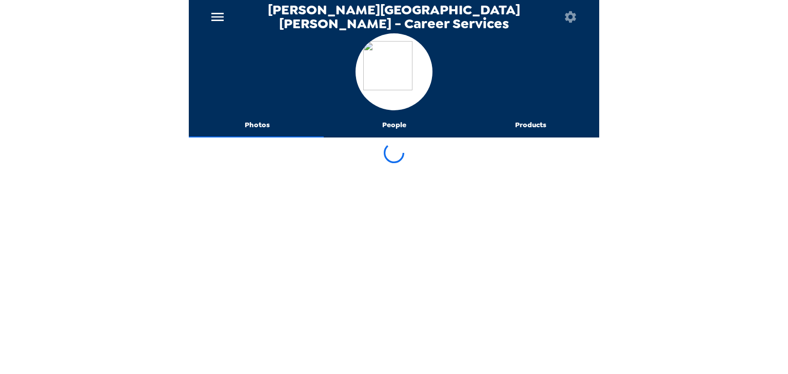
scroll to position [0, 0]
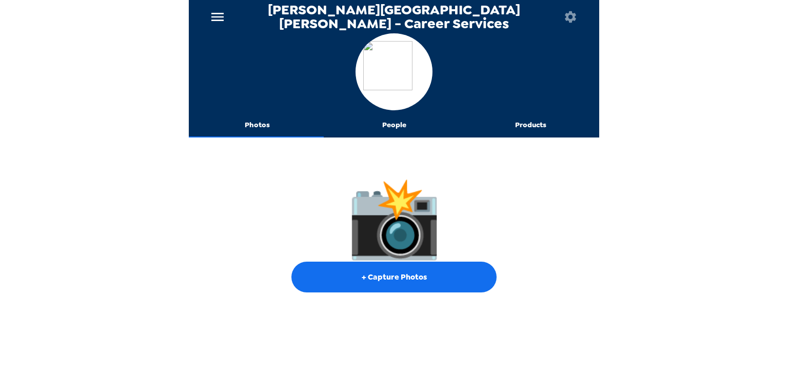
click at [219, 14] on icon "menu" at bounding box center [217, 17] width 16 height 16
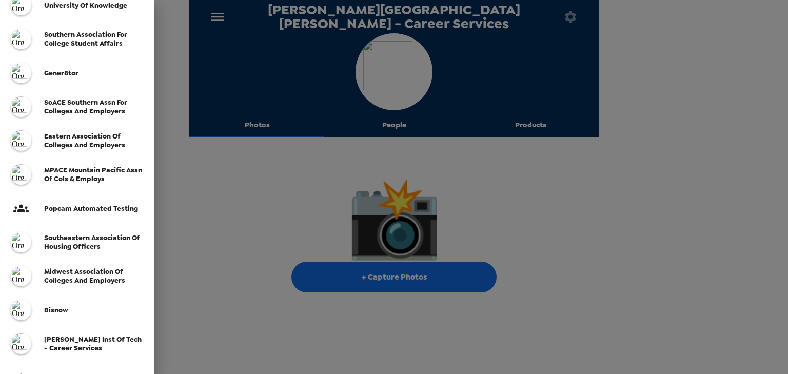
scroll to position [164, 0]
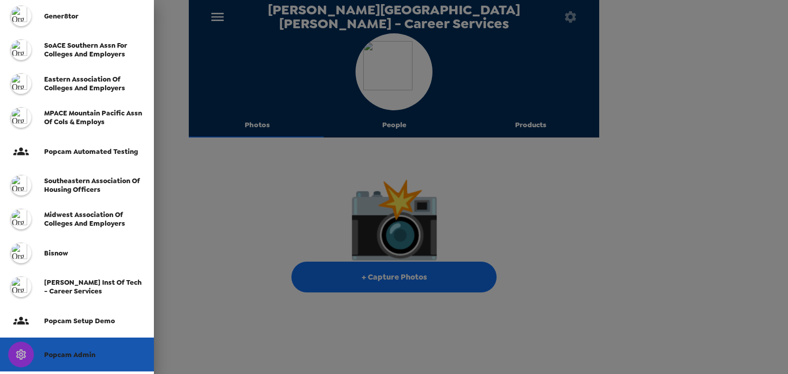
click at [77, 355] on span "Popcam Admin" at bounding box center [69, 354] width 51 height 9
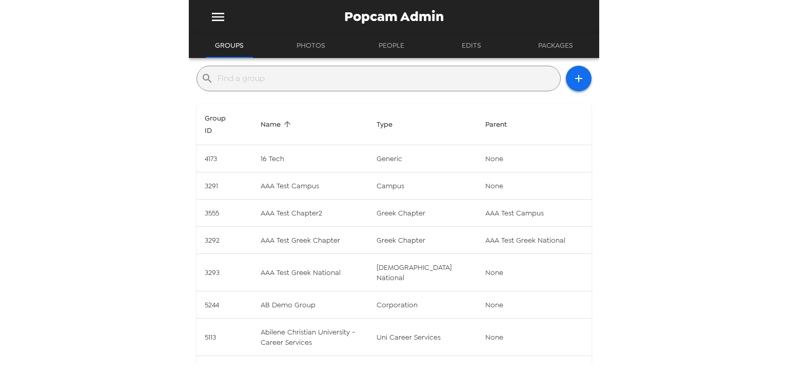
click at [265, 82] on input "text" at bounding box center [386, 78] width 338 height 16
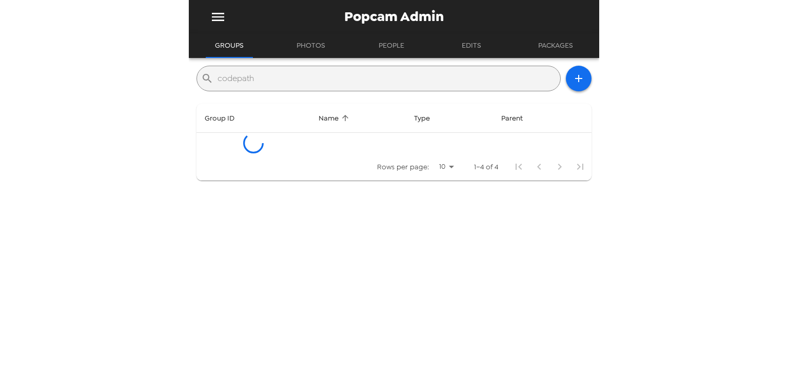
type input "codepath"
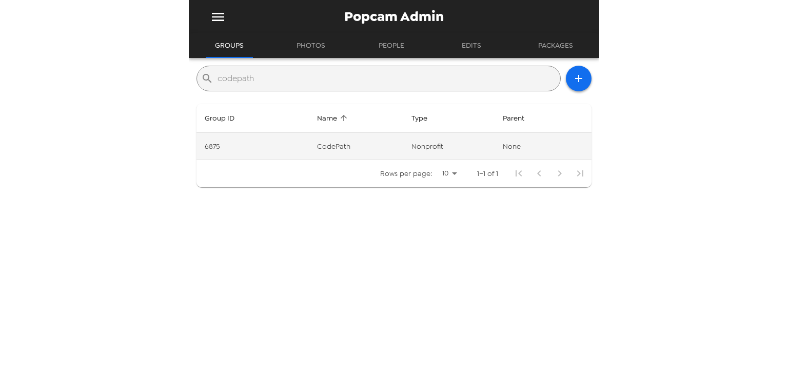
click at [369, 151] on td "CodePath" at bounding box center [356, 146] width 94 height 27
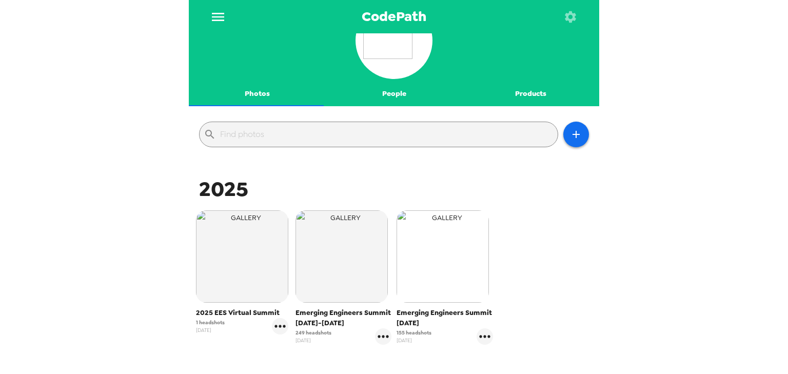
scroll to position [115, 0]
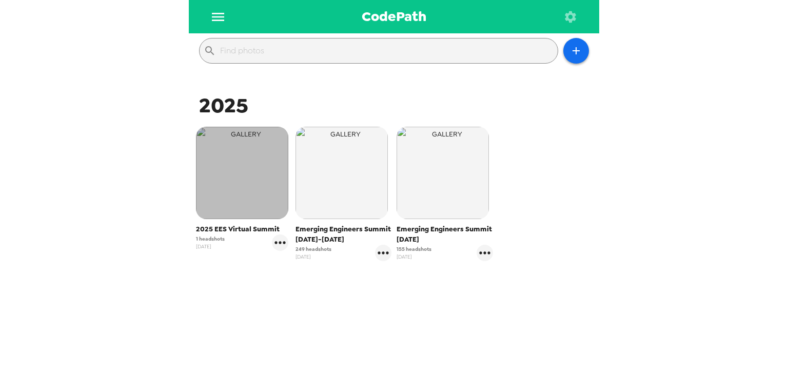
click at [255, 190] on img "button" at bounding box center [242, 173] width 92 height 92
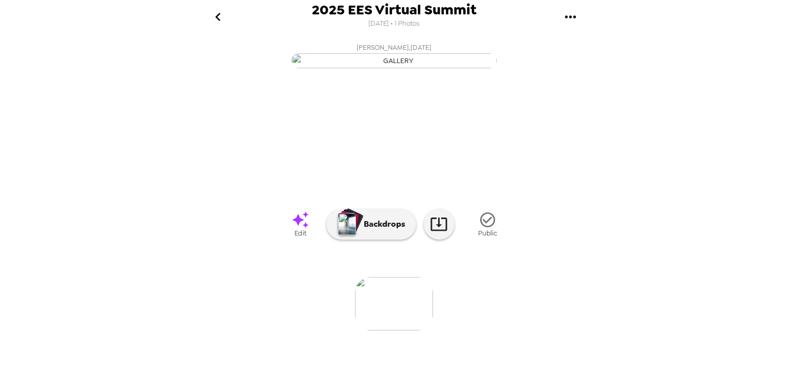
click at [223, 16] on icon "go back" at bounding box center [218, 17] width 16 height 16
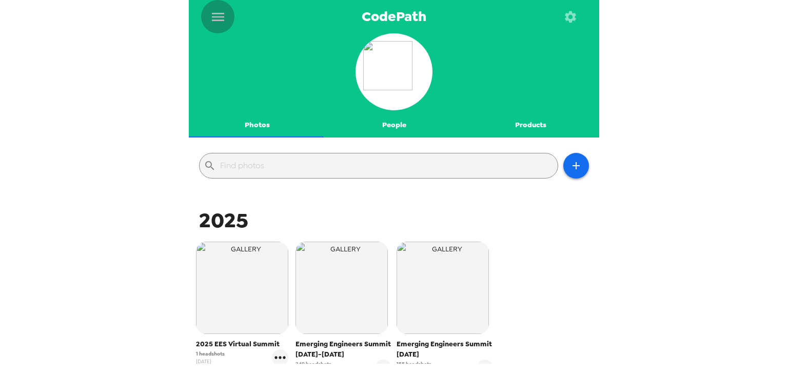
click at [215, 6] on button "menu" at bounding box center [217, 16] width 33 height 33
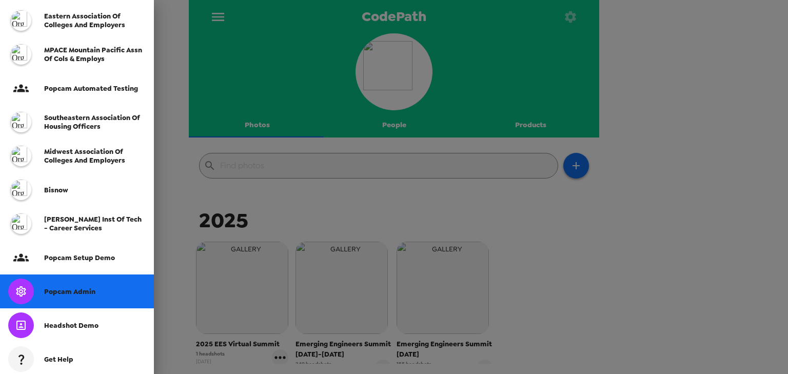
scroll to position [246, 0]
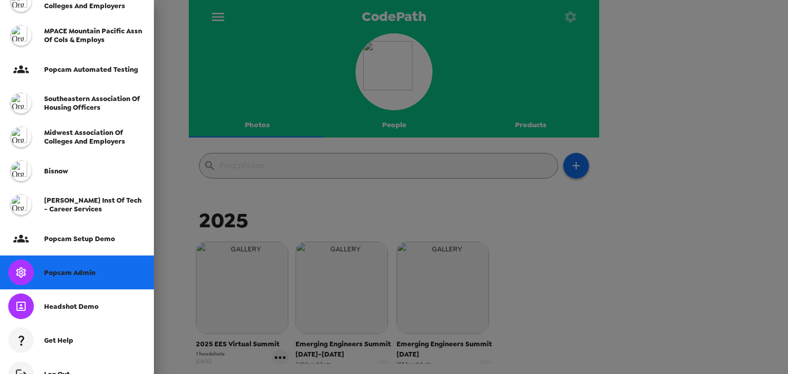
click at [77, 268] on span "Popcam Admin" at bounding box center [69, 272] width 51 height 9
